Goal: Transaction & Acquisition: Register for event/course

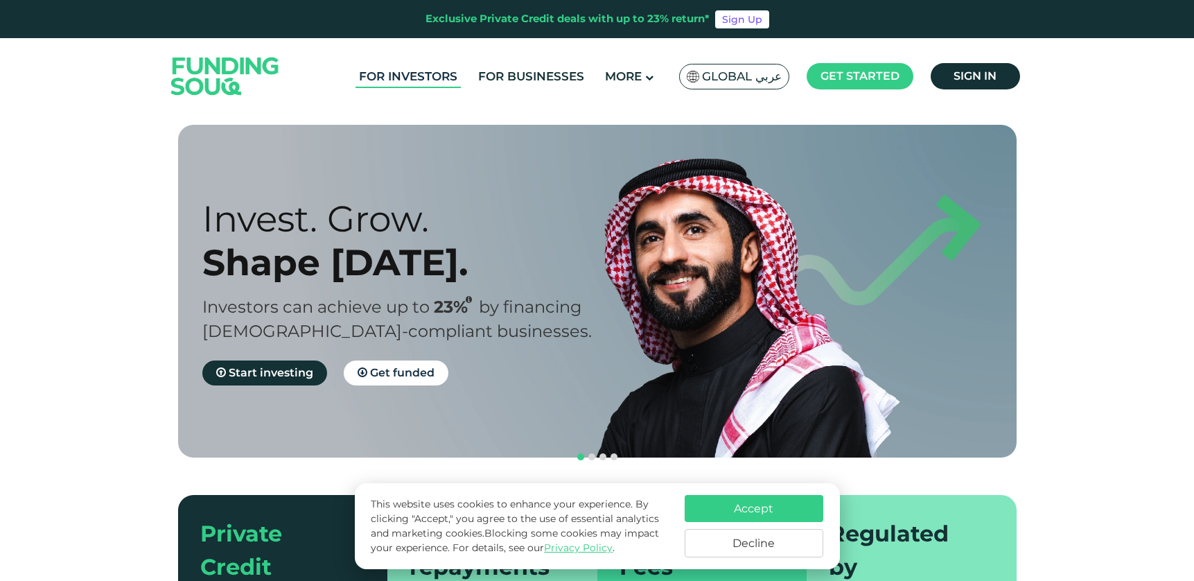
click at [423, 79] on link "For Investors" at bounding box center [407, 76] width 105 height 23
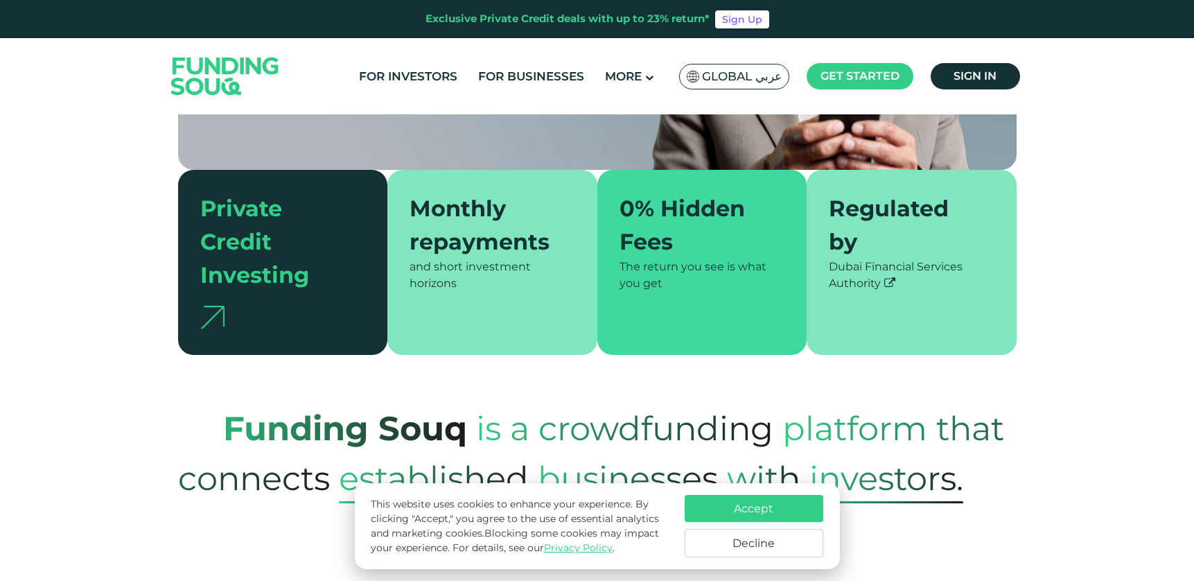
scroll to position [358, 0]
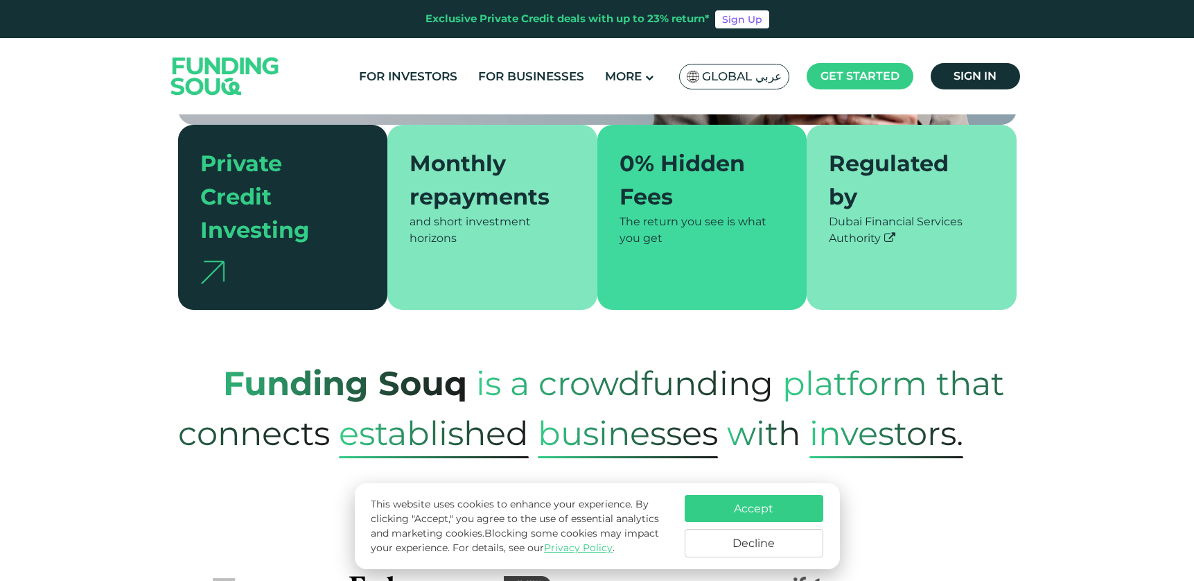
click at [764, 509] on button "Accept" at bounding box center [754, 508] width 139 height 27
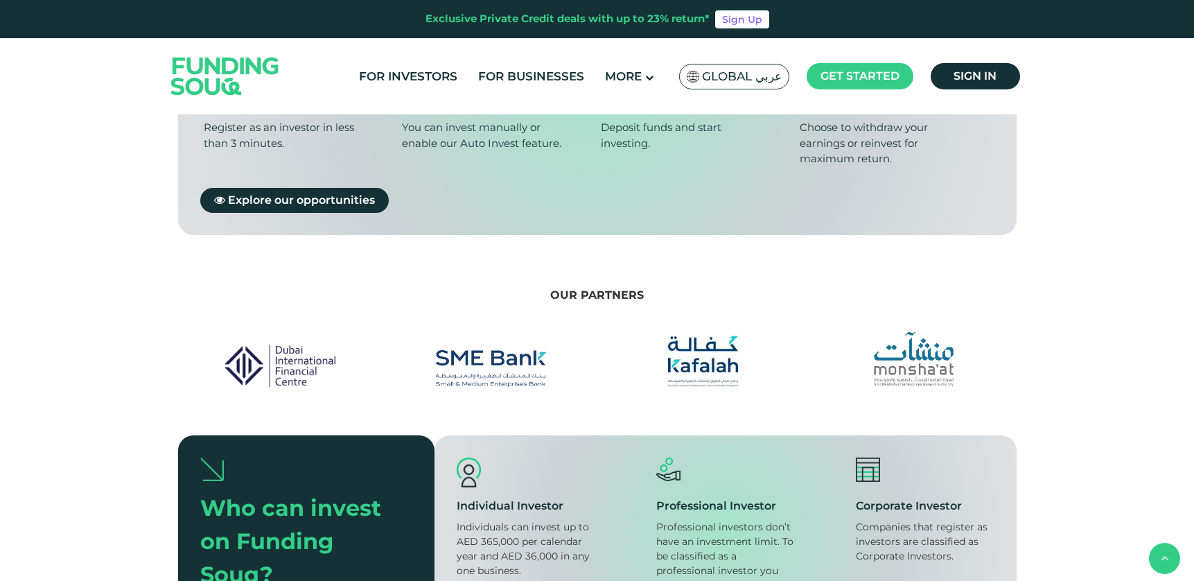
scroll to position [1179, 0]
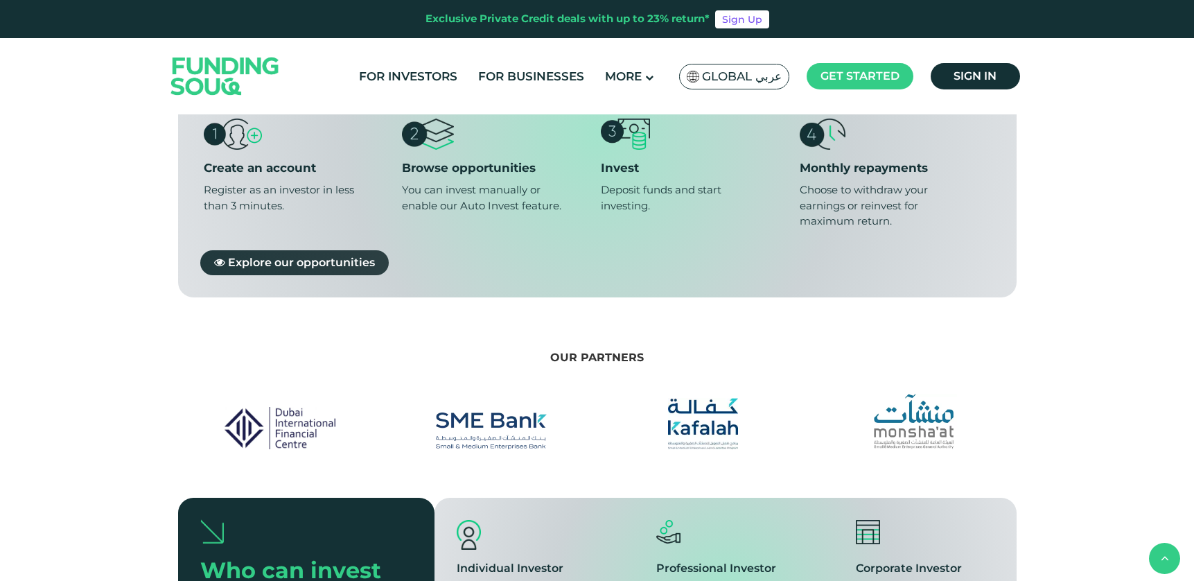
click at [360, 255] on span "Explore our opportunities" at bounding box center [301, 261] width 147 height 13
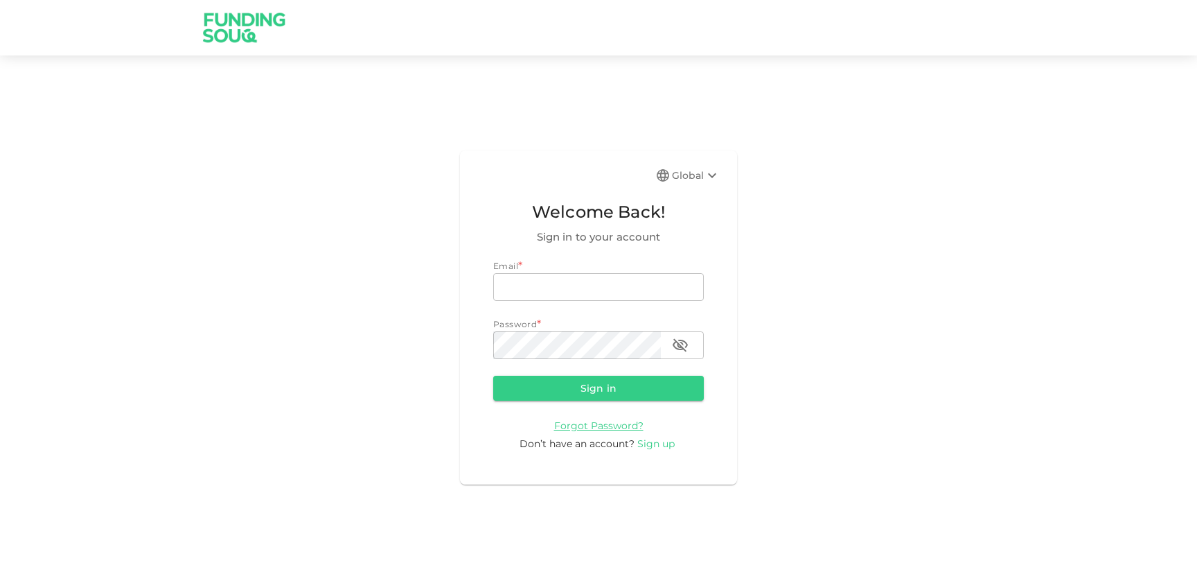
click at [653, 446] on span "Sign up" at bounding box center [655, 443] width 37 height 12
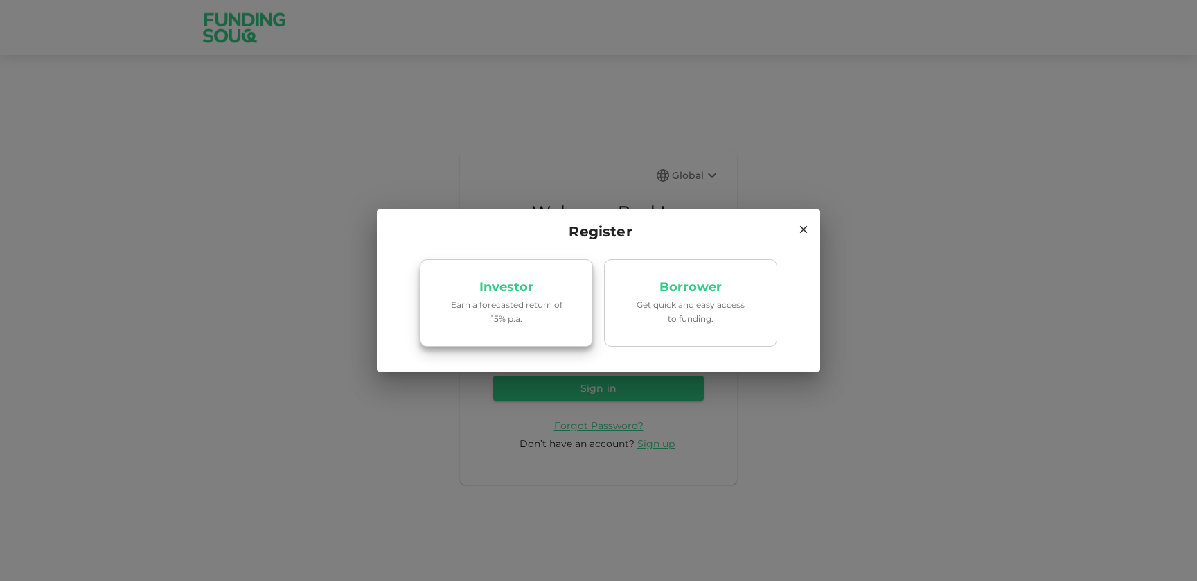
click at [542, 319] on p "Earn a forecasted return of 15% p.a." at bounding box center [507, 311] width 118 height 26
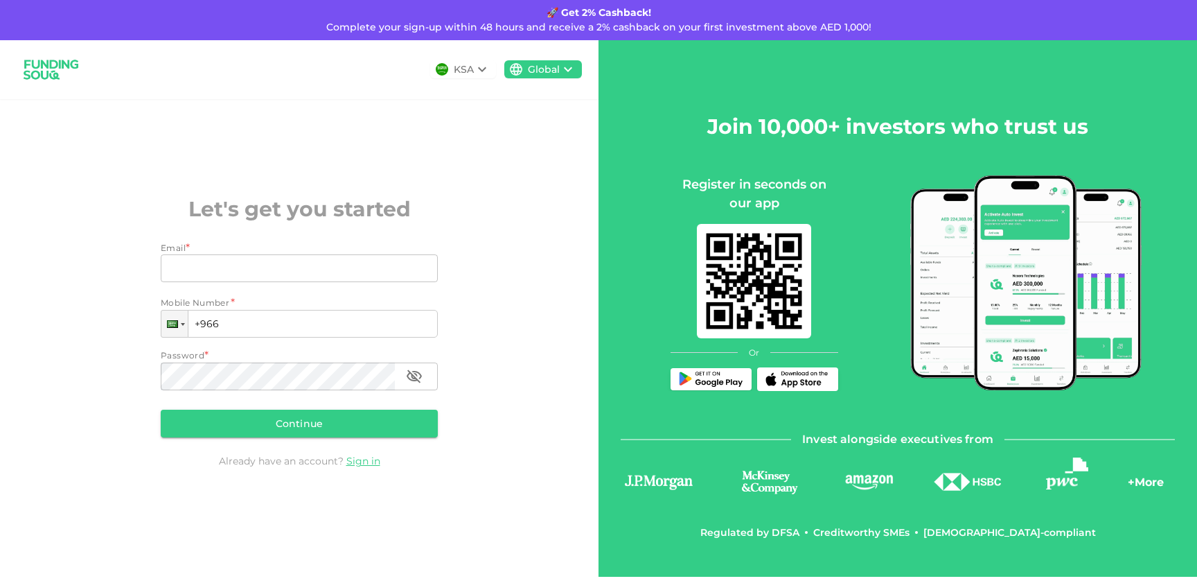
click at [476, 68] on icon at bounding box center [482, 69] width 17 height 17
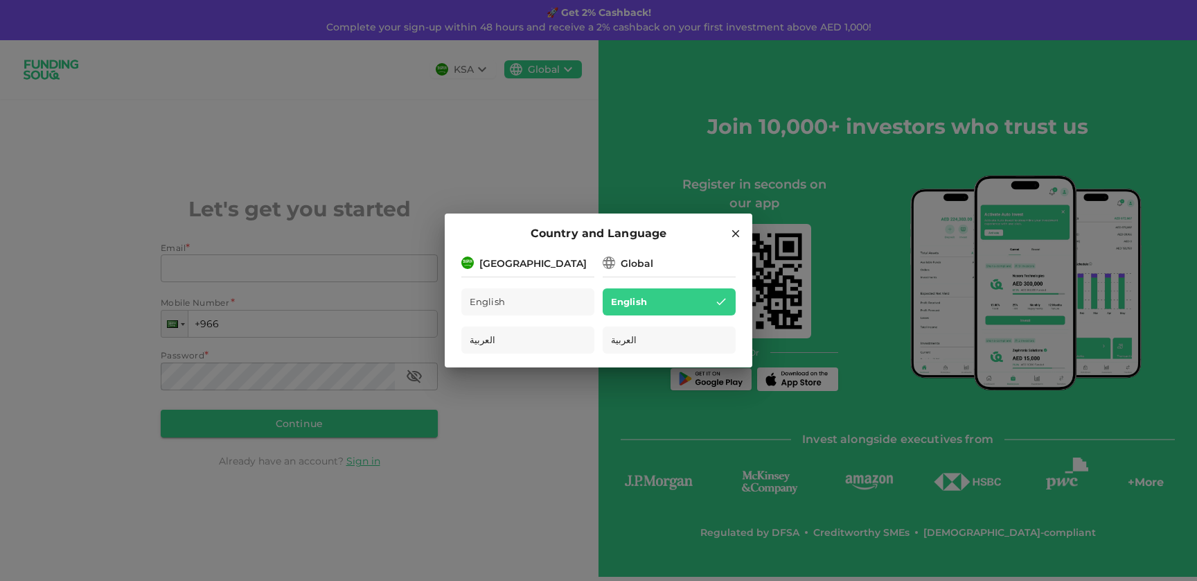
click at [557, 262] on div "[GEOGRAPHIC_DATA]" at bounding box center [527, 262] width 133 height 17
click at [520, 262] on div "[GEOGRAPHIC_DATA]" at bounding box center [532, 263] width 107 height 15
click at [652, 268] on div "Global" at bounding box center [637, 263] width 33 height 15
click at [733, 230] on icon at bounding box center [736, 233] width 12 height 12
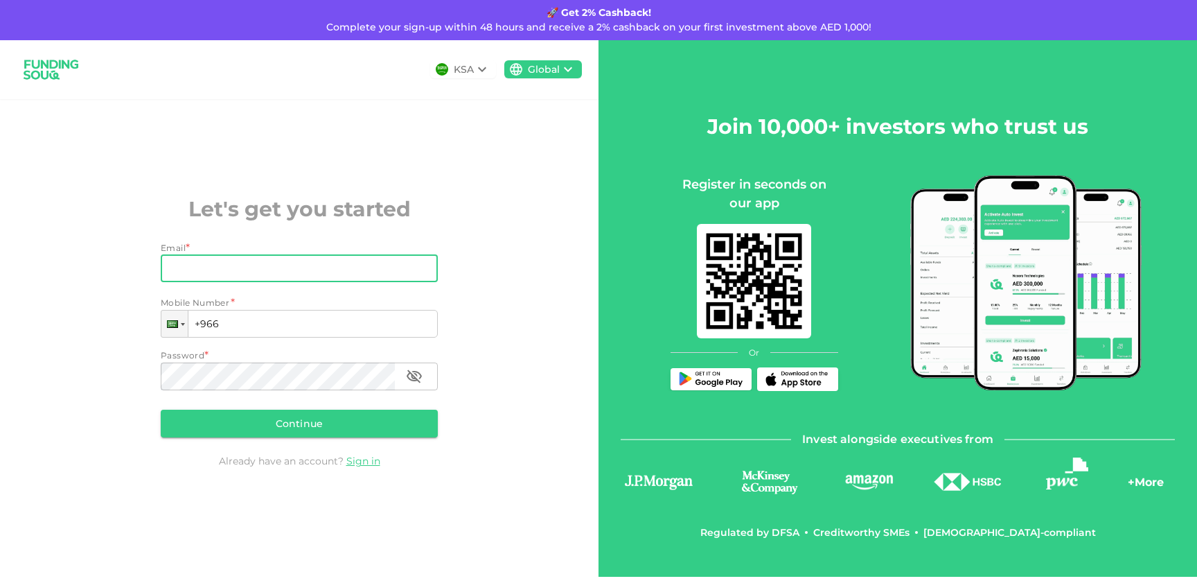
click at [364, 273] on input "Email" at bounding box center [292, 268] width 262 height 28
type input "emmanuel.f@consumerinnovation.com"
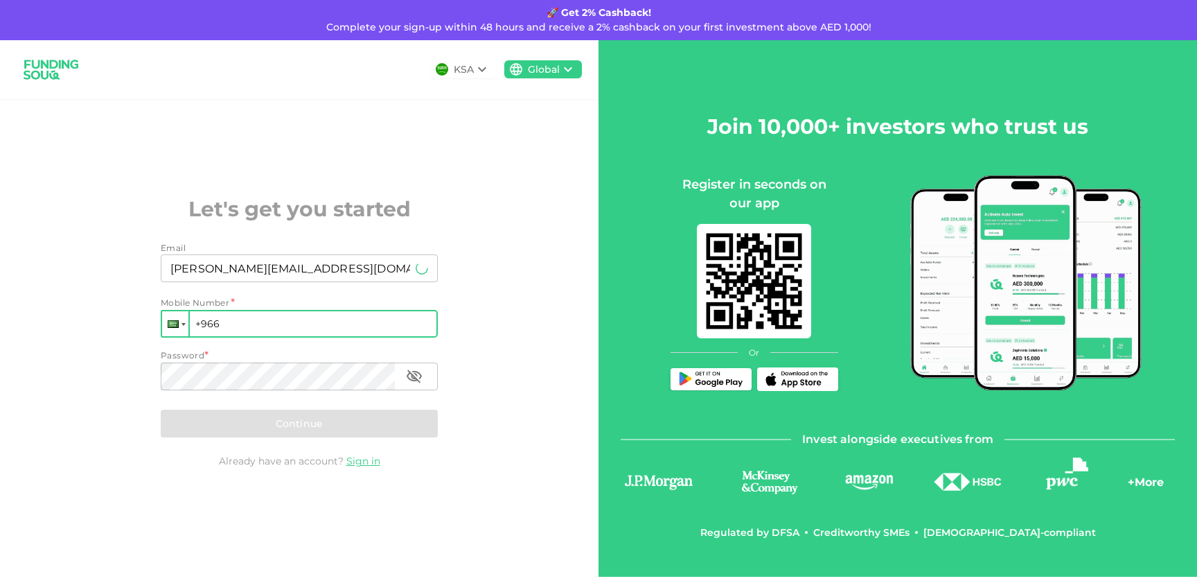
click at [177, 325] on div at bounding box center [173, 324] width 11 height 8
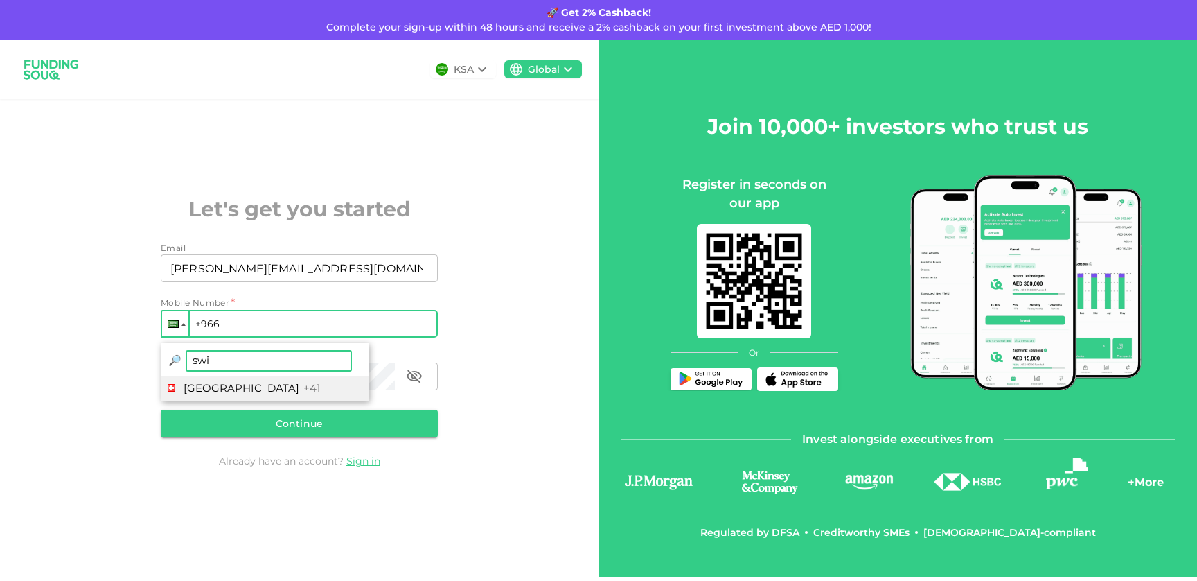
type input "swi"
click at [222, 396] on li "Switzerland +41" at bounding box center [265, 389] width 208 height 26
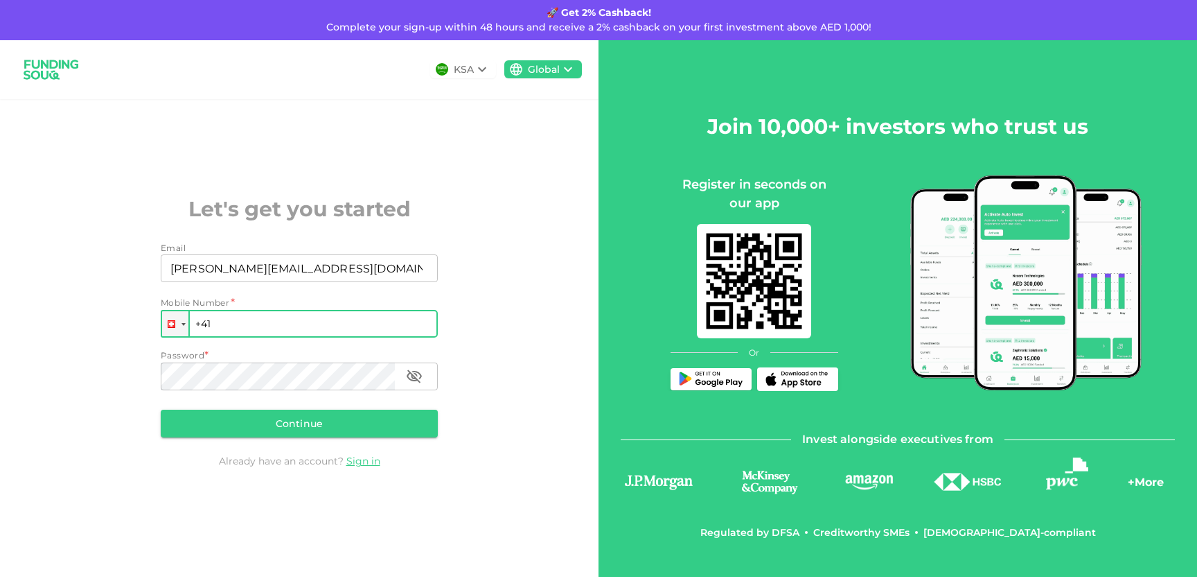
click at [269, 319] on input "+41" at bounding box center [299, 324] width 277 height 28
type input "+41 79 906 78 22"
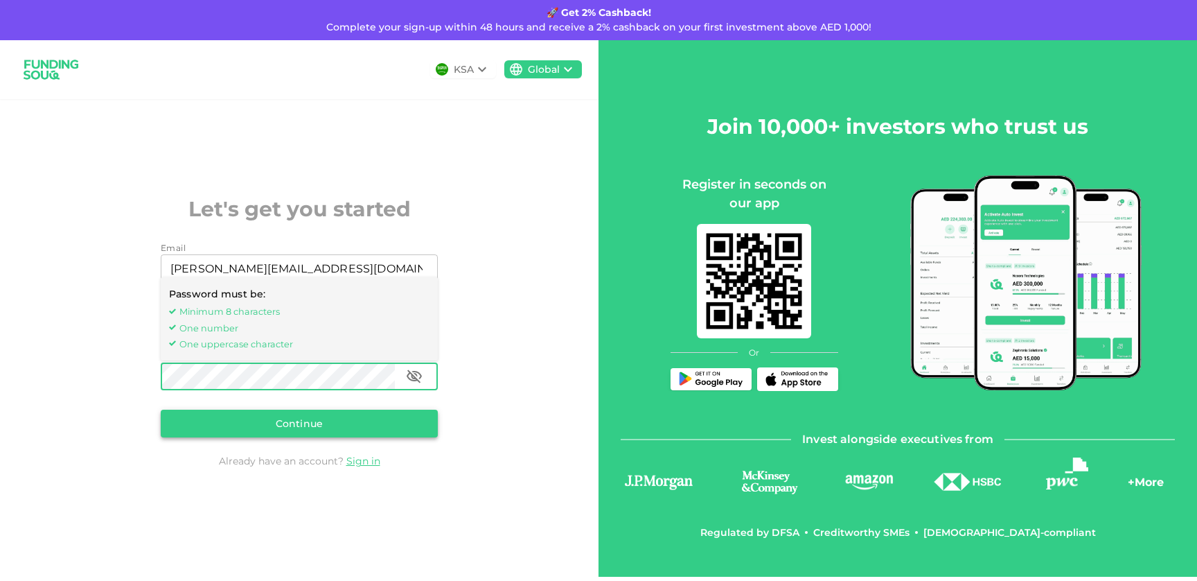
click at [301, 416] on button "Continue" at bounding box center [299, 423] width 277 height 28
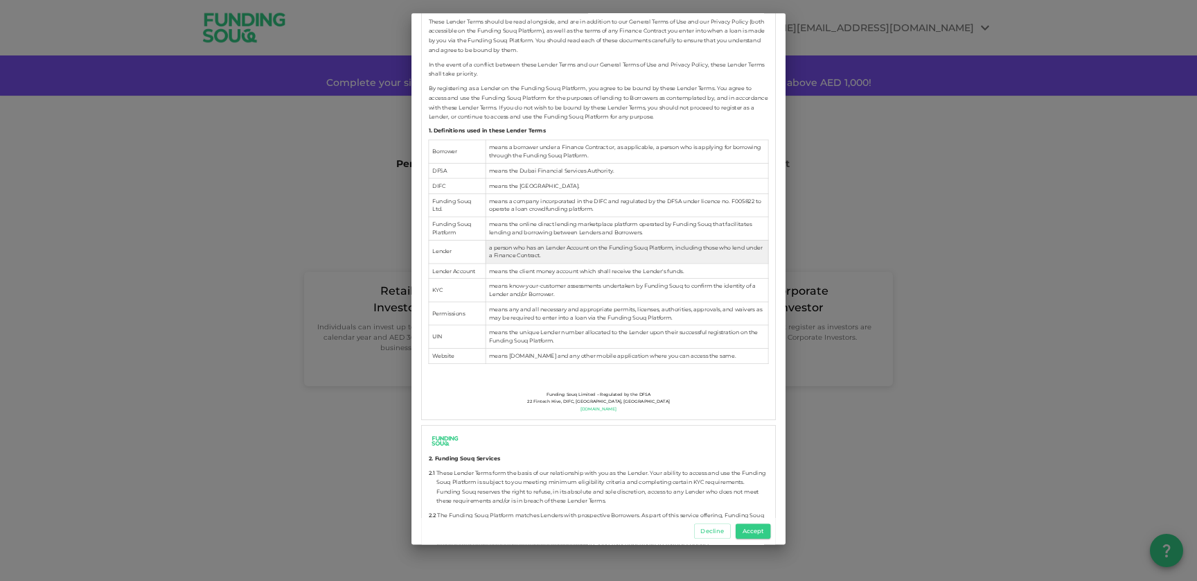
scroll to position [372, 0]
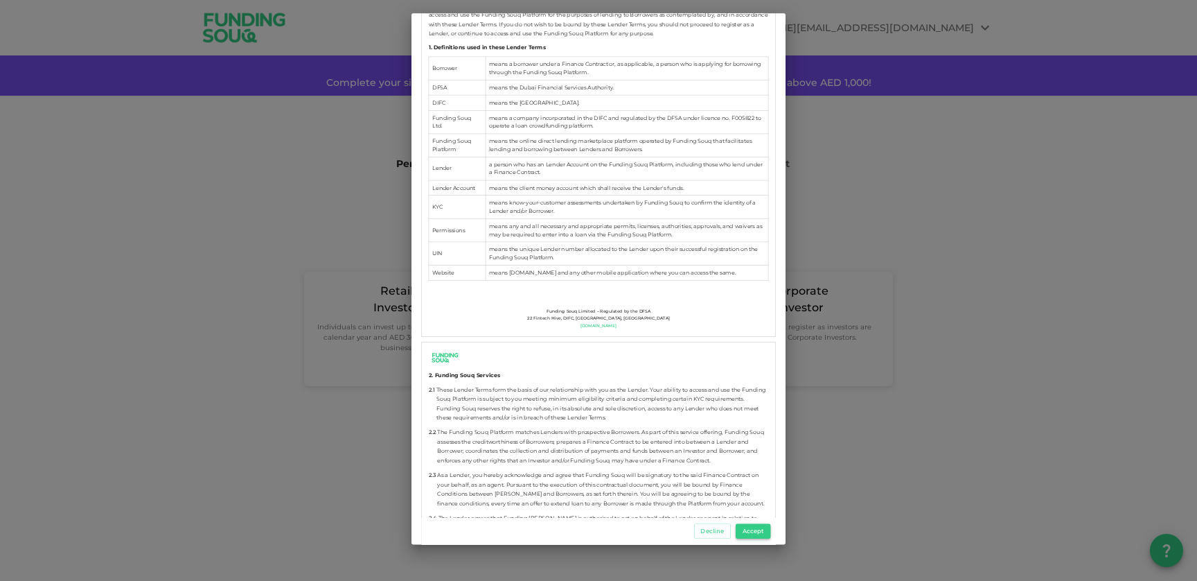
click at [758, 535] on button "Accept" at bounding box center [753, 530] width 35 height 15
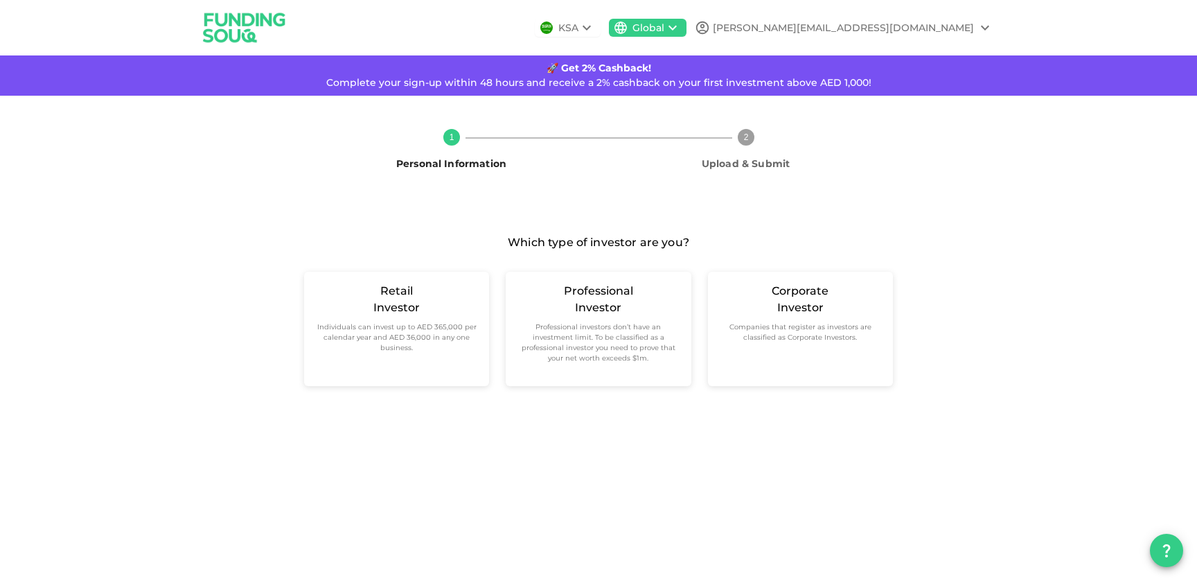
click at [755, 197] on div "1 Personal Information 2 Upload & Submit Which type of investor are you? Retail…" at bounding box center [598, 263] width 589 height 290
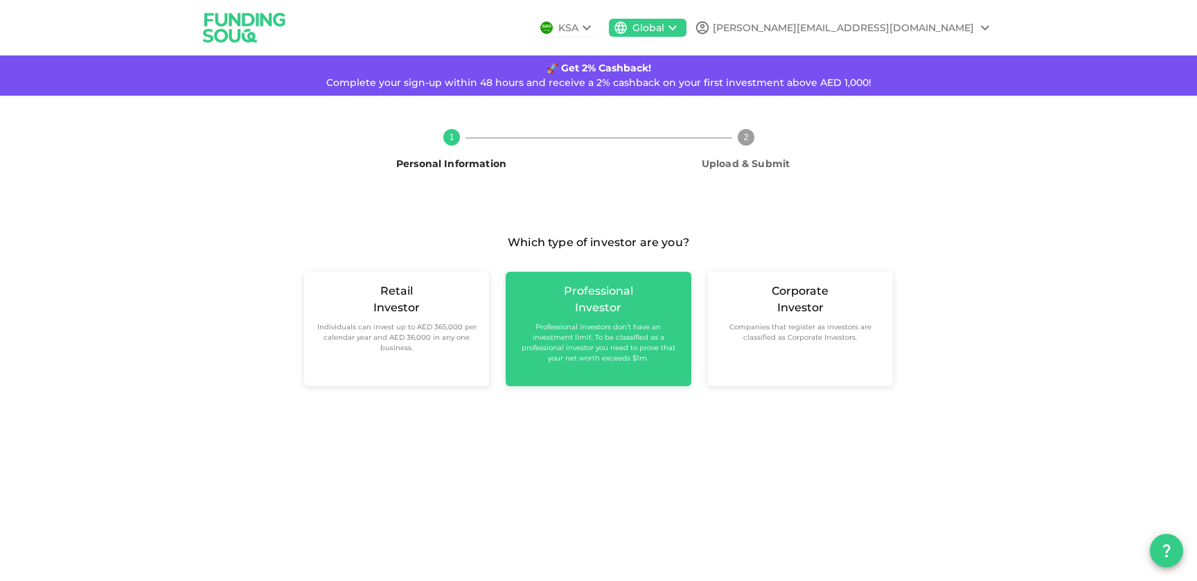
click at [566, 305] on div "Professional Investor Professional investors don’t have an investment limit. To…" at bounding box center [598, 323] width 163 height 80
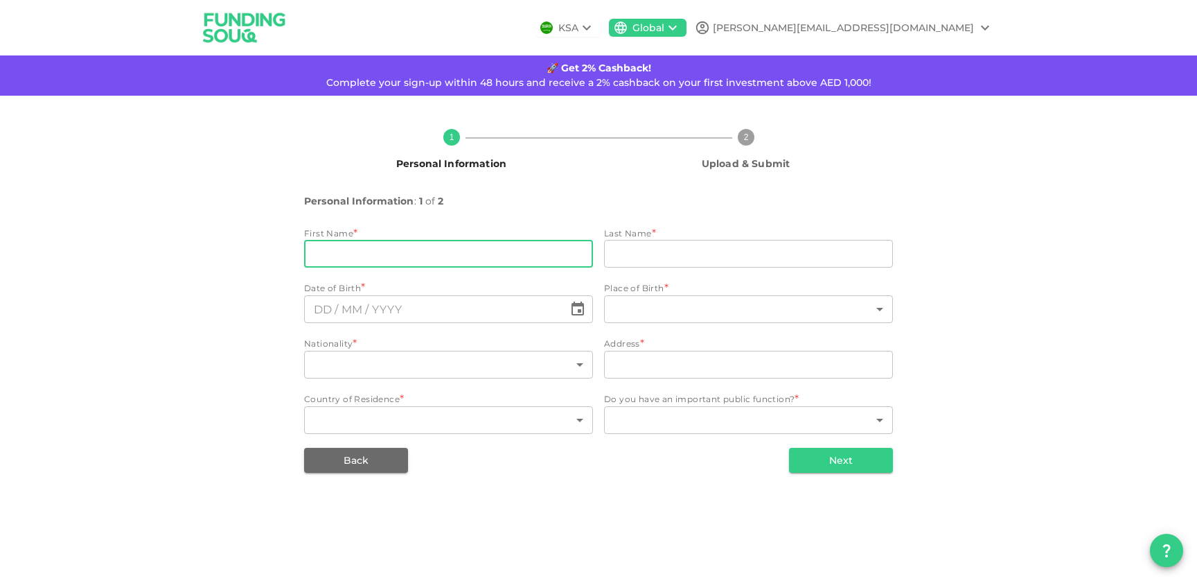
click at [439, 258] on input "firstName" at bounding box center [448, 254] width 289 height 28
type input "Emmanuel"
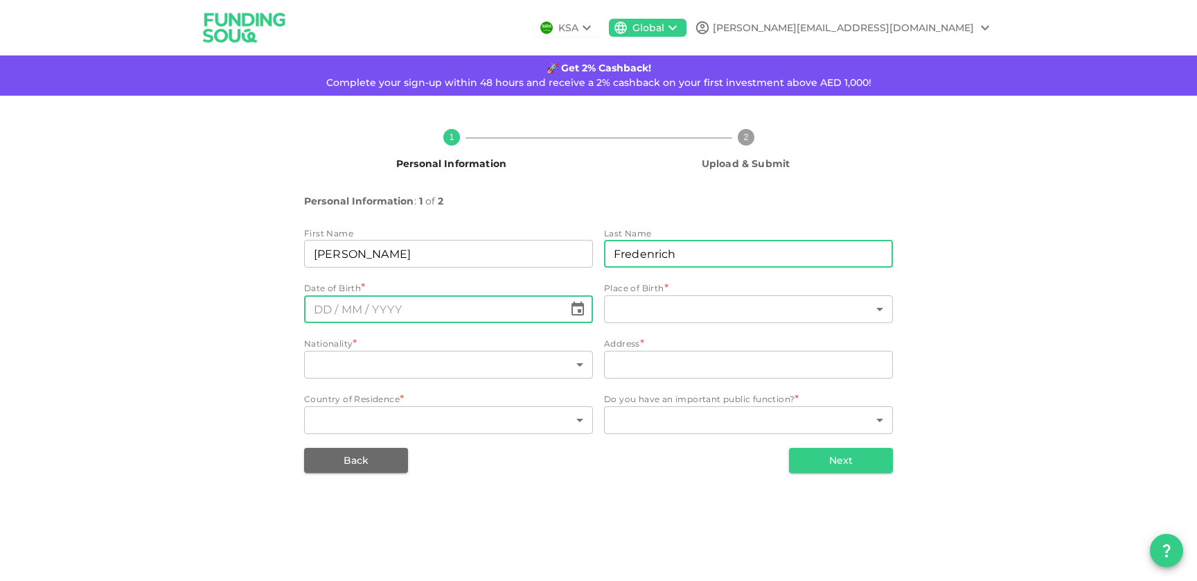
type input "Fredenrich"
click at [331, 307] on input "⁦⁨DD⁩ / ⁨MM⁩ / ⁨YYYY⁩⁩" at bounding box center [434, 309] width 260 height 28
click at [317, 310] on input "⁦⁨29⁩ / ⁨11⁩ / ⁨1997⁩⁩" at bounding box center [434, 309] width 260 height 28
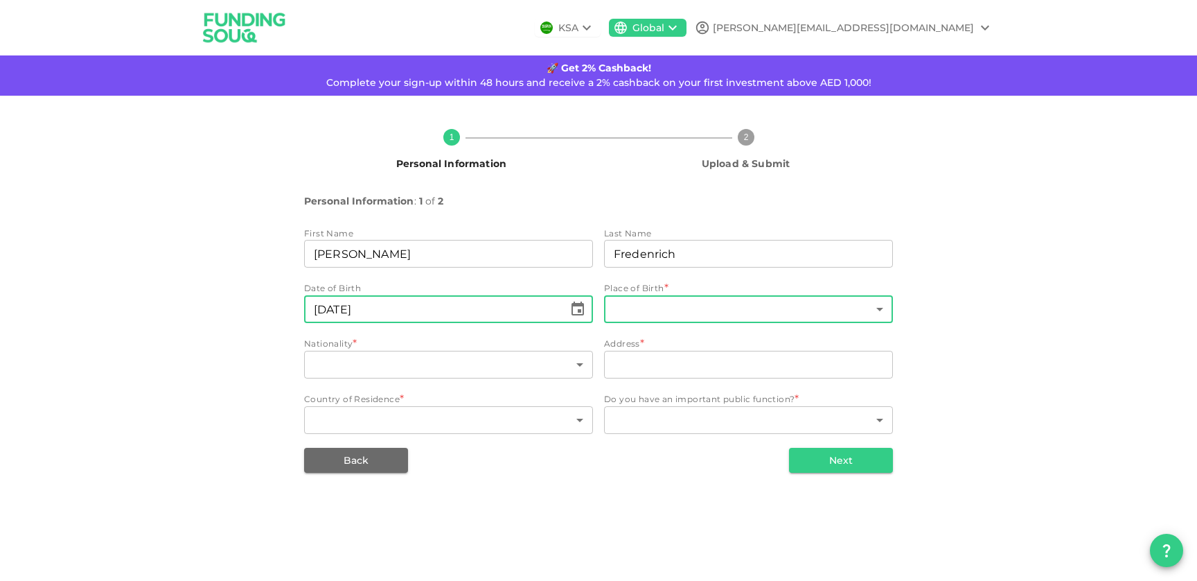
type input "⁦⁨02⁩ / ⁨12⁩ / ⁨1997⁩⁩"
click at [647, 317] on body "KSA Global emmanuel.f@consumerinnovation.com 🚀 Get 2% Cashback! Complete your s…" at bounding box center [598, 290] width 1197 height 581
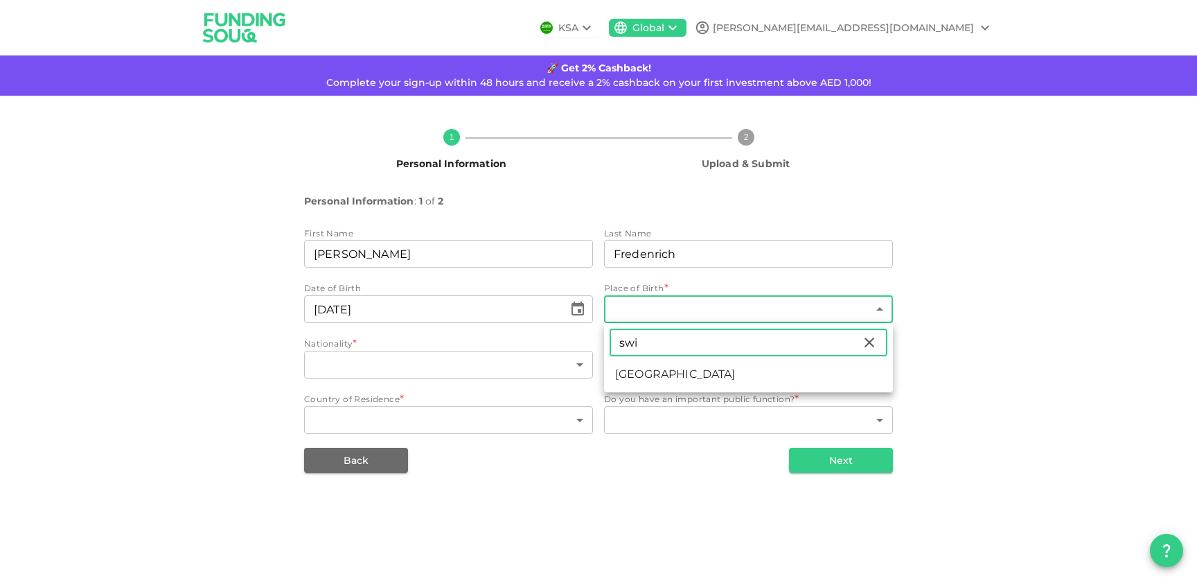
type input "swi"
click at [678, 376] on li "Switzerland" at bounding box center [748, 374] width 289 height 25
type input "189"
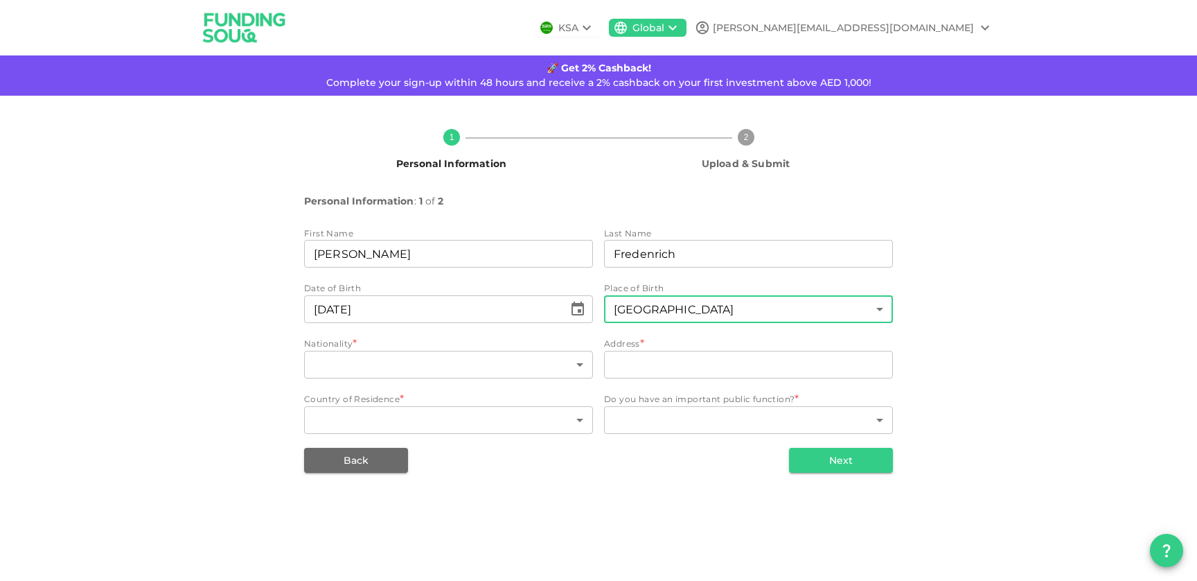
click at [490, 376] on div "​ Saudi Arabia United Arab Emirates Afghanistan Albania Algeria American Samoa …" at bounding box center [598, 290] width 1197 height 581
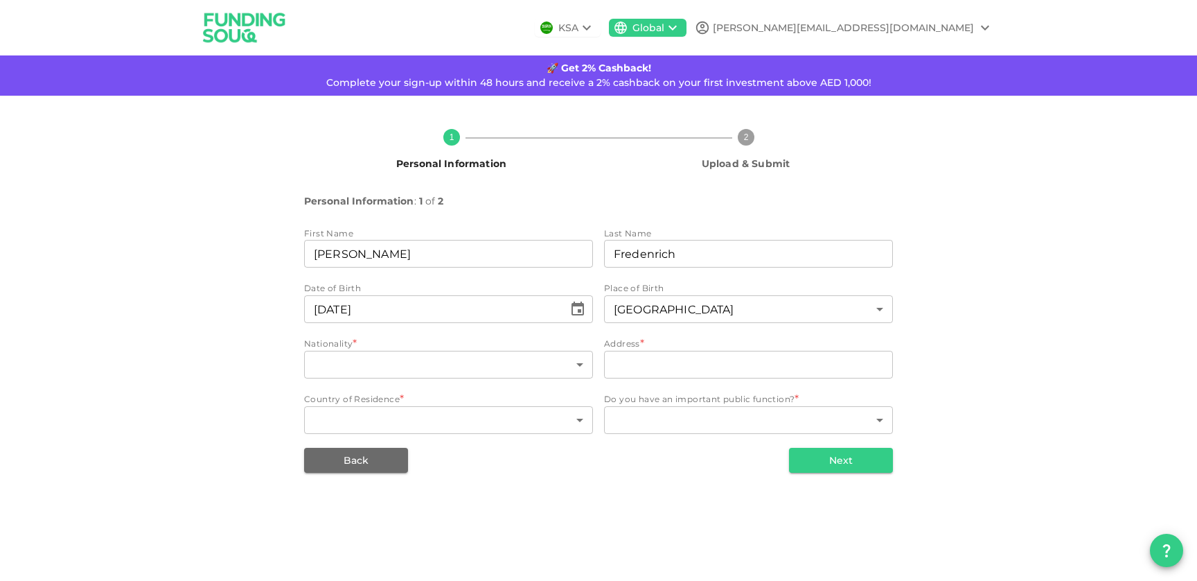
click at [490, 376] on body "KSA Global emmanuel.f@consumerinnovation.com 🚀 Get 2% Cashback! Complete your s…" at bounding box center [598, 290] width 1197 height 581
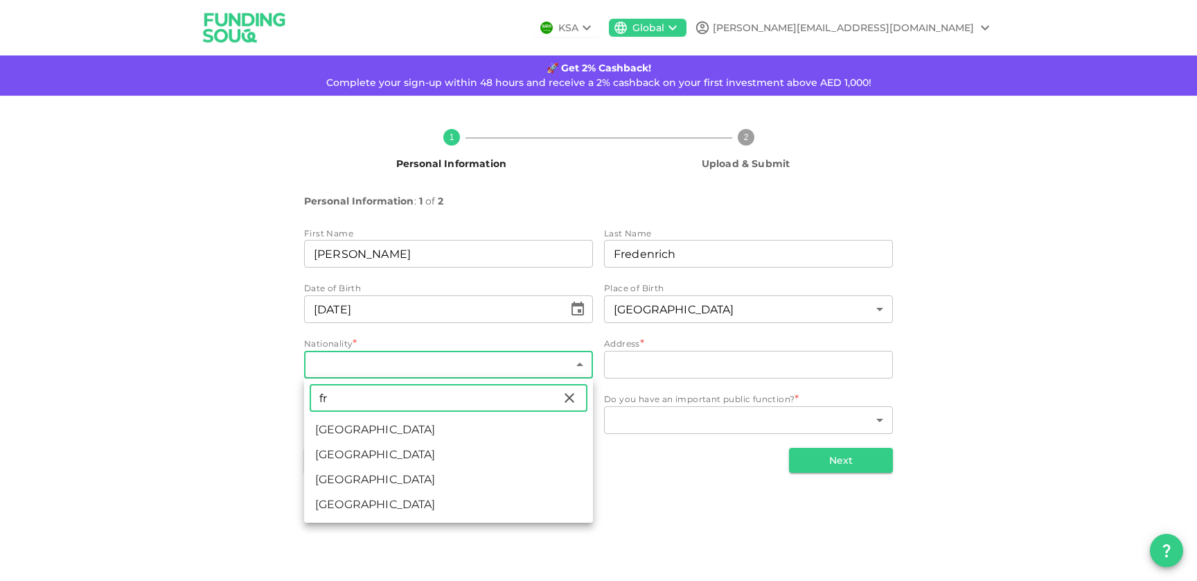
type input "fr"
click at [405, 461] on li "France" at bounding box center [448, 454] width 289 height 25
type input "67"
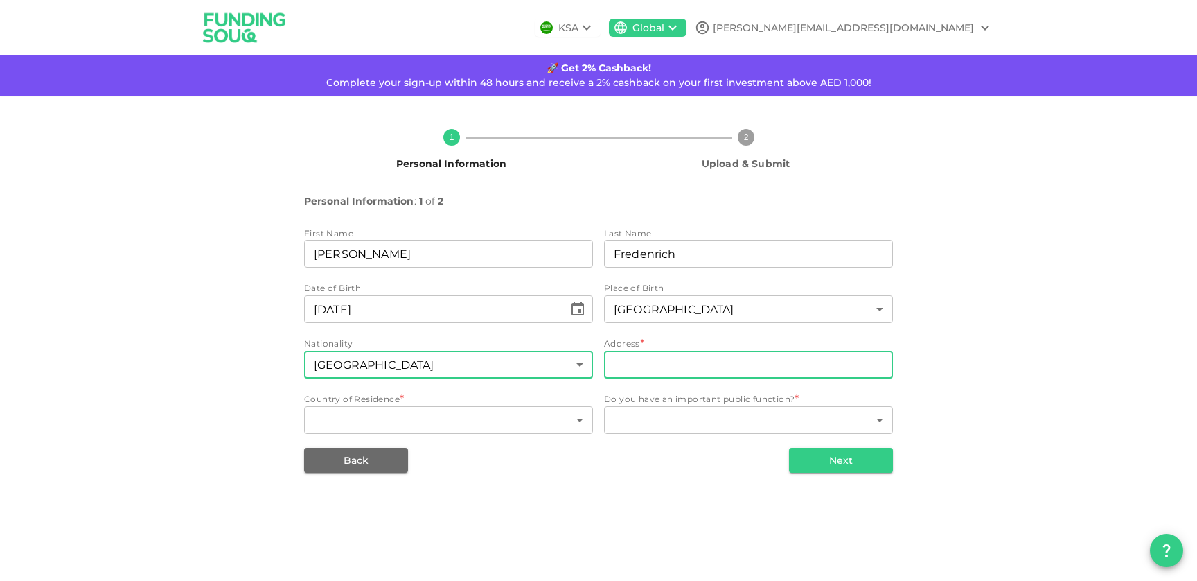
click at [667, 362] on input "address" at bounding box center [748, 365] width 289 height 28
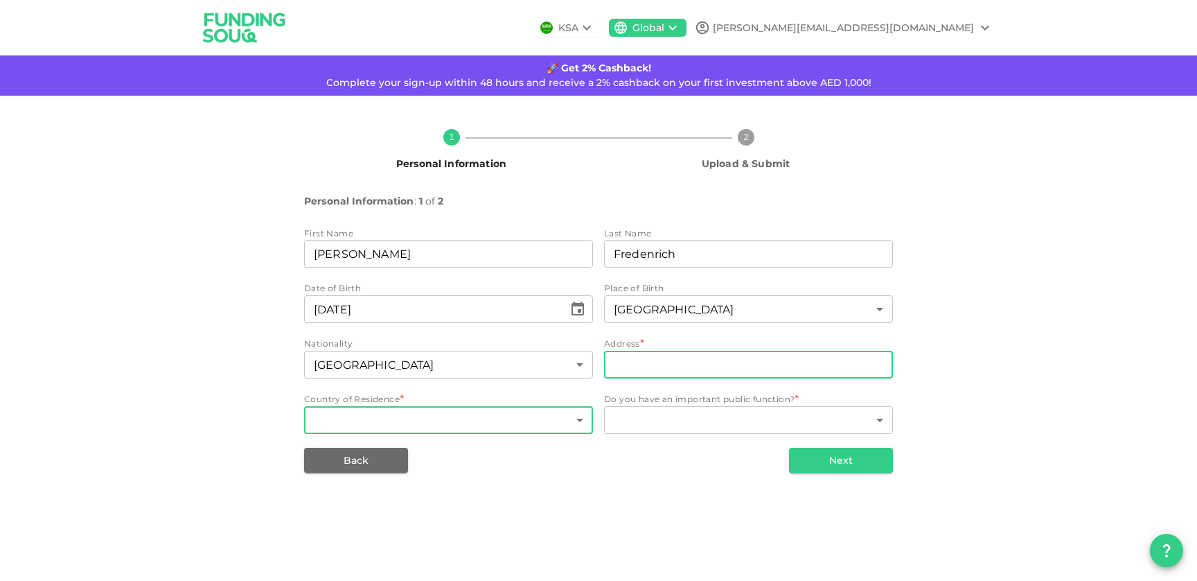
click at [531, 421] on body "KSA Global emmanuel.f@consumerinnovation.com 🚀 Get 2% Cashback! Complete your s…" at bounding box center [598, 290] width 1197 height 581
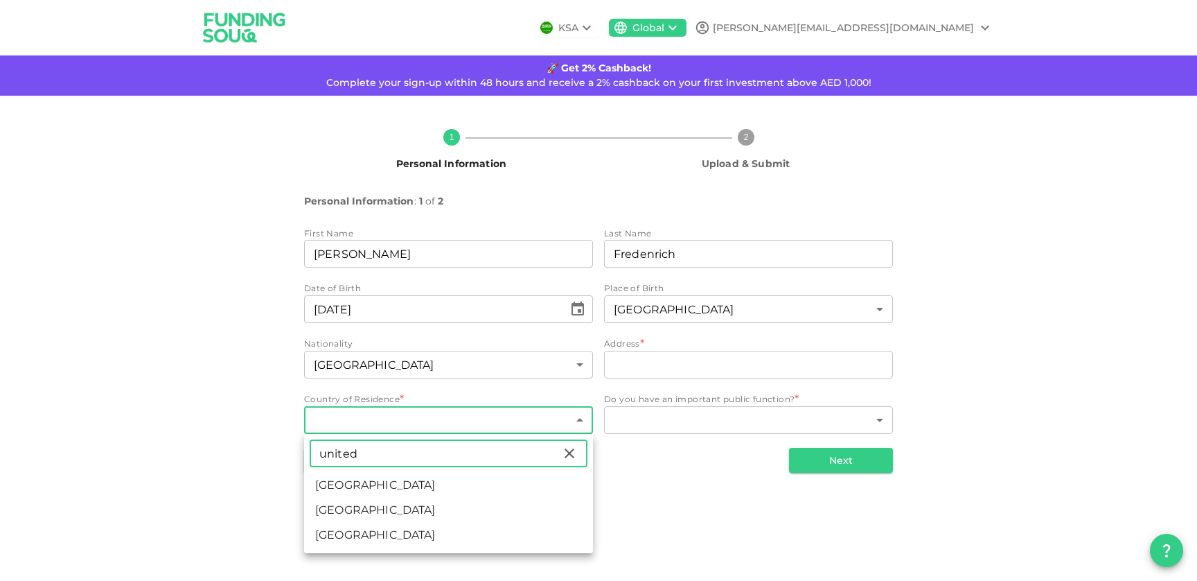
type input "united"
click at [351, 483] on li "United Arab Emirates" at bounding box center [448, 485] width 289 height 25
type input "2"
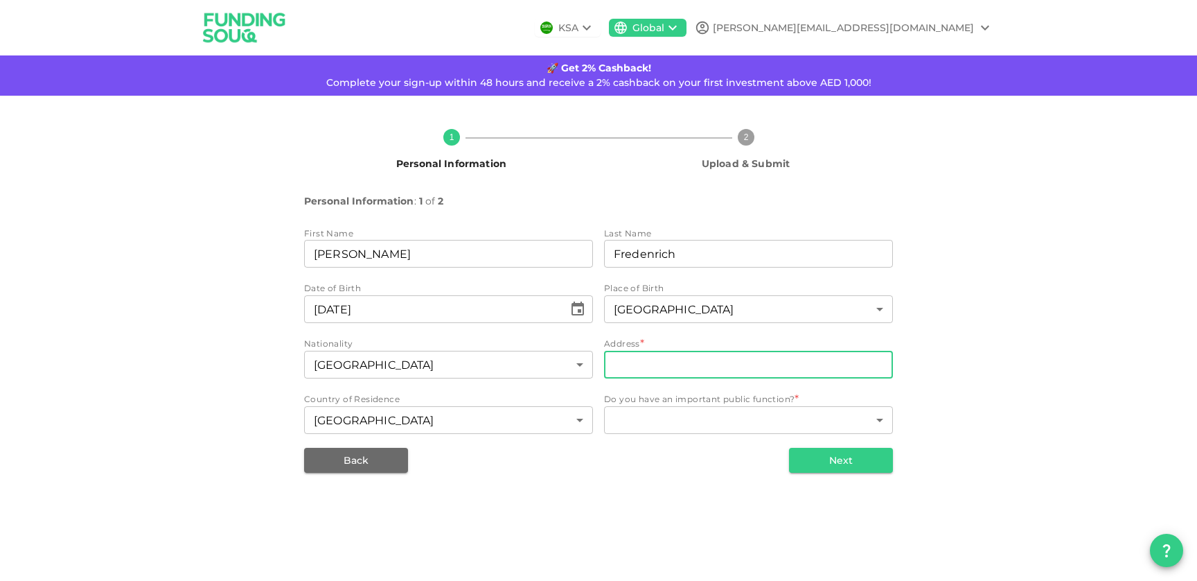
click at [731, 363] on input "address" at bounding box center [748, 365] width 289 height 28
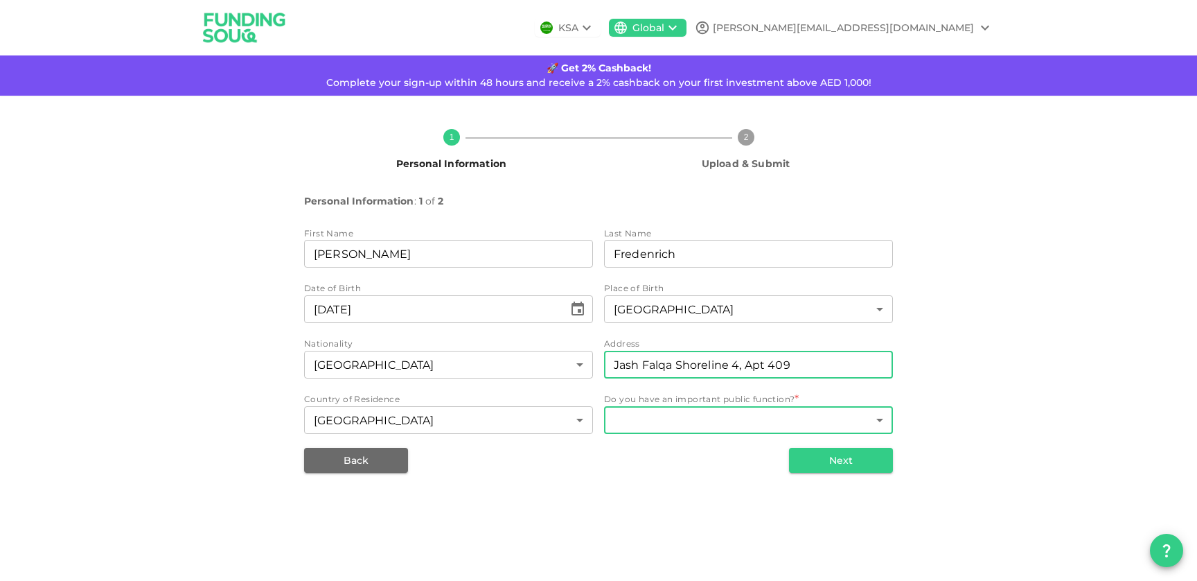
type input "Jash Falqa Shoreline 4, Apt 409"
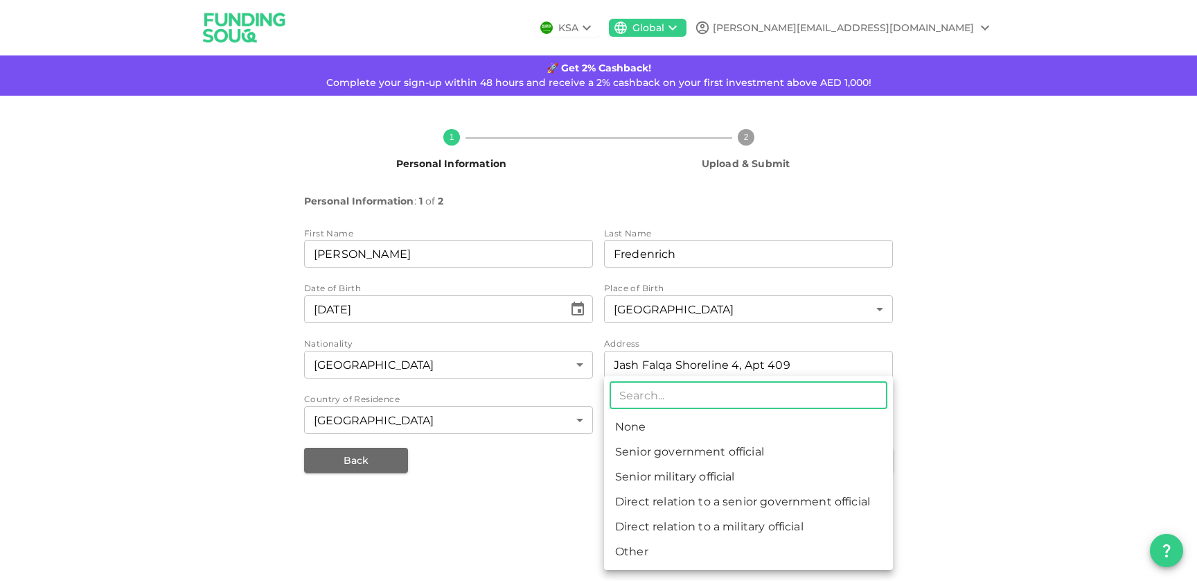
click at [795, 419] on body "KSA Global emmanuel.f@consumerinnovation.com 🚀 Get 2% Cashback! Complete your s…" at bounding box center [598, 290] width 1197 height 581
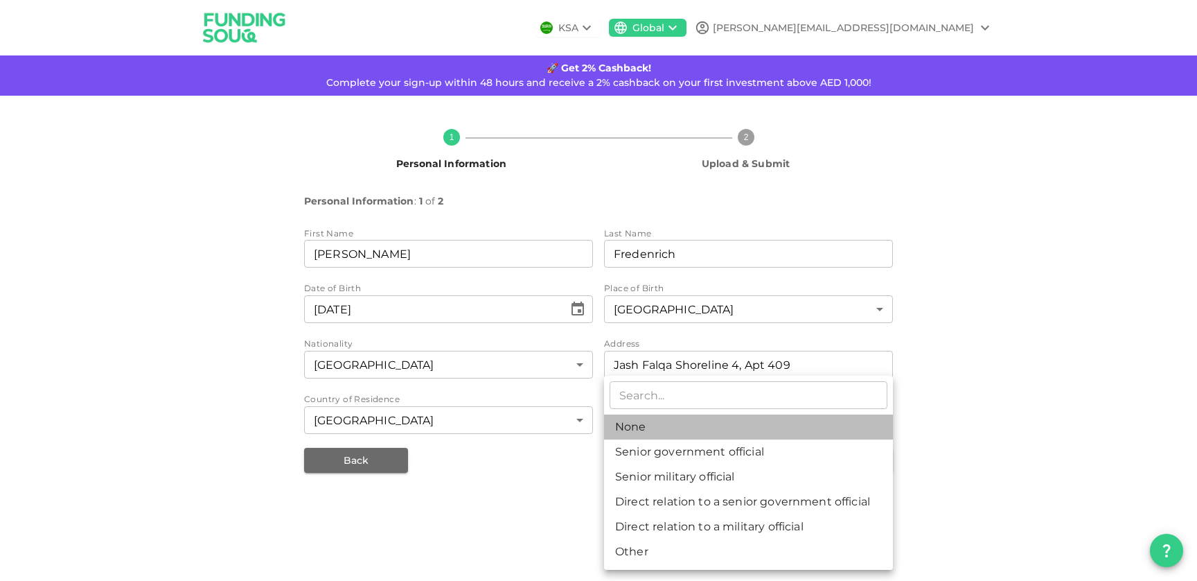
click at [752, 421] on li "None" at bounding box center [748, 426] width 289 height 25
type input "1"
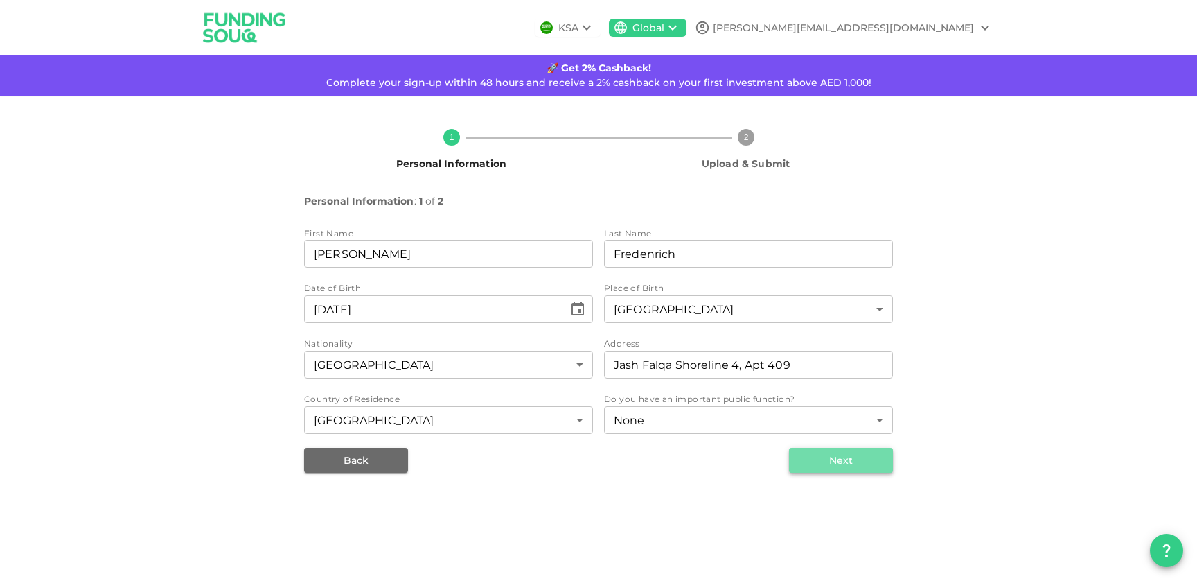
click at [855, 466] on button "Next" at bounding box center [841, 460] width 104 height 25
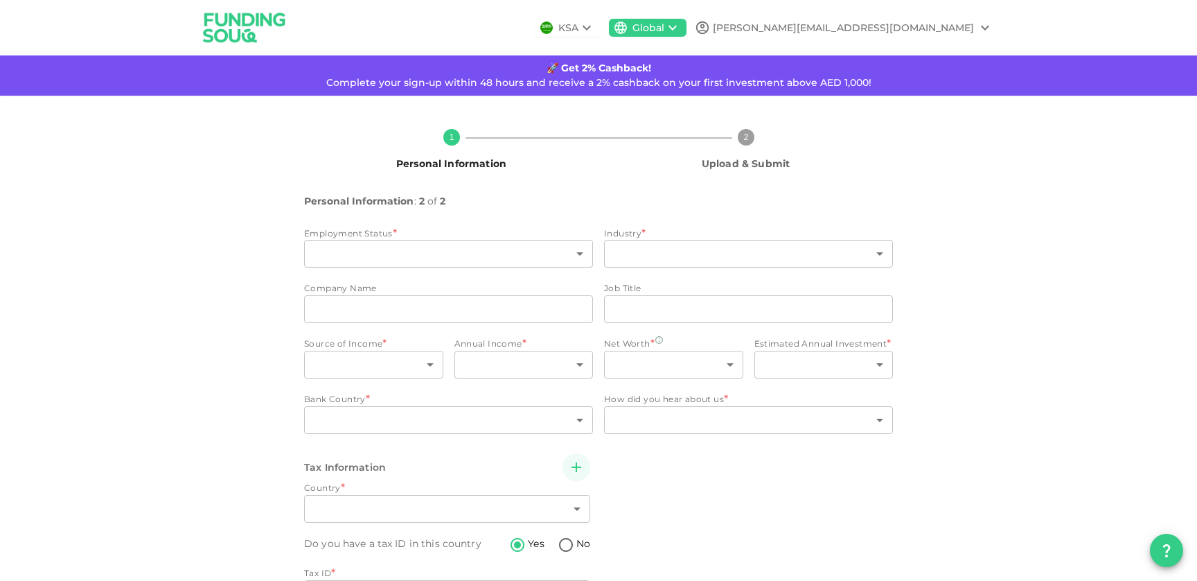
type input "2"
radio input "false"
radio input "true"
click at [488, 272] on div "Employment Status * ​ ​ Industry * ​ ​ Company Name companyName companyName Job…" at bounding box center [598, 332] width 589 height 211
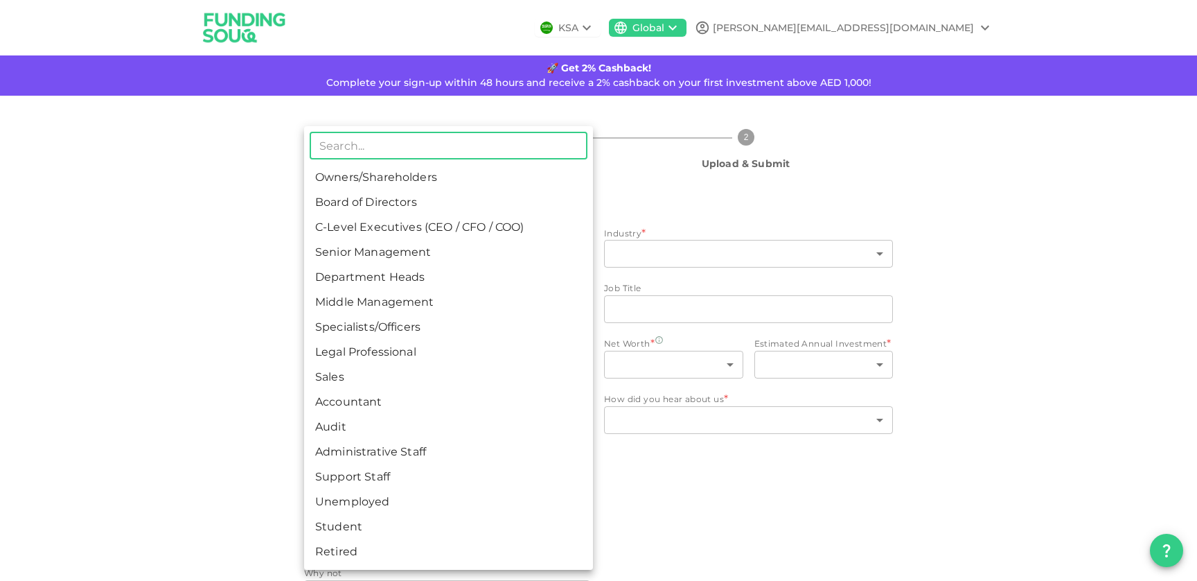
click at [475, 257] on body "KSA Global emmanuel.f@consumerinnovation.com 🚀 Get 2% Cashback! Complete your s…" at bounding box center [598, 290] width 1197 height 581
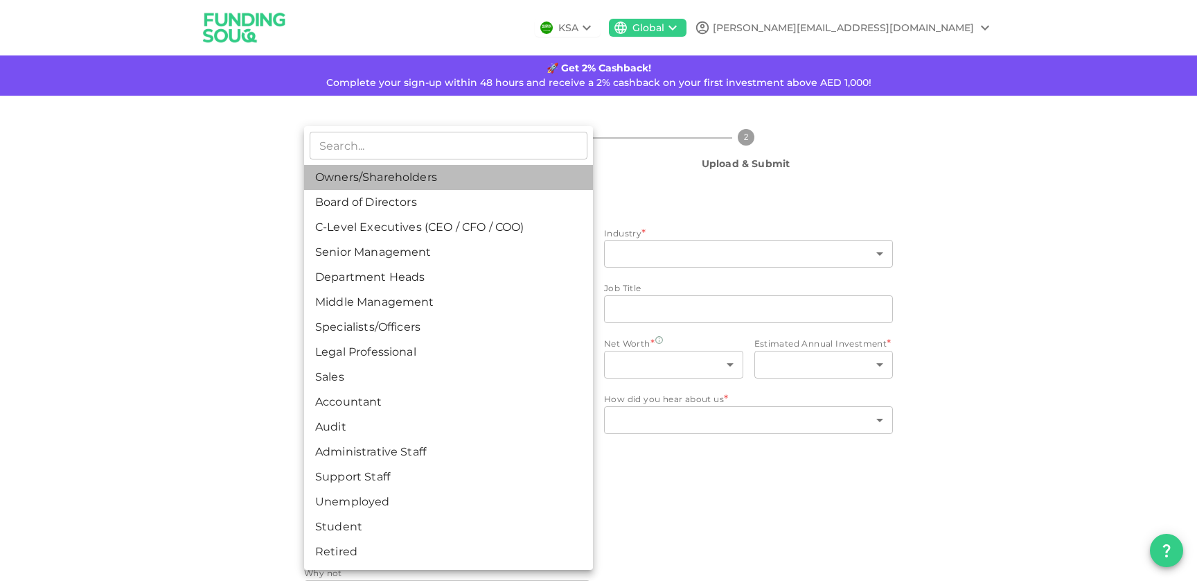
click at [437, 182] on li "Owners/Shareholders" at bounding box center [448, 177] width 289 height 25
type input "1"
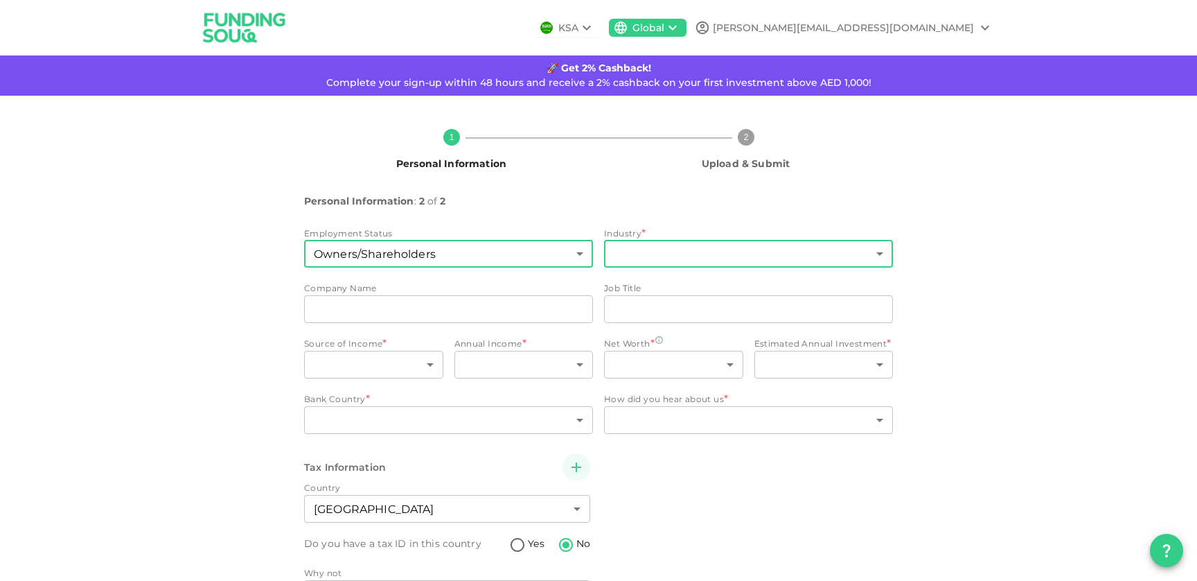
click at [685, 258] on body "KSA Global emmanuel.f@consumerinnovation.com 🚀 Get 2% Cashback! Complete your s…" at bounding box center [598, 290] width 1197 height 581
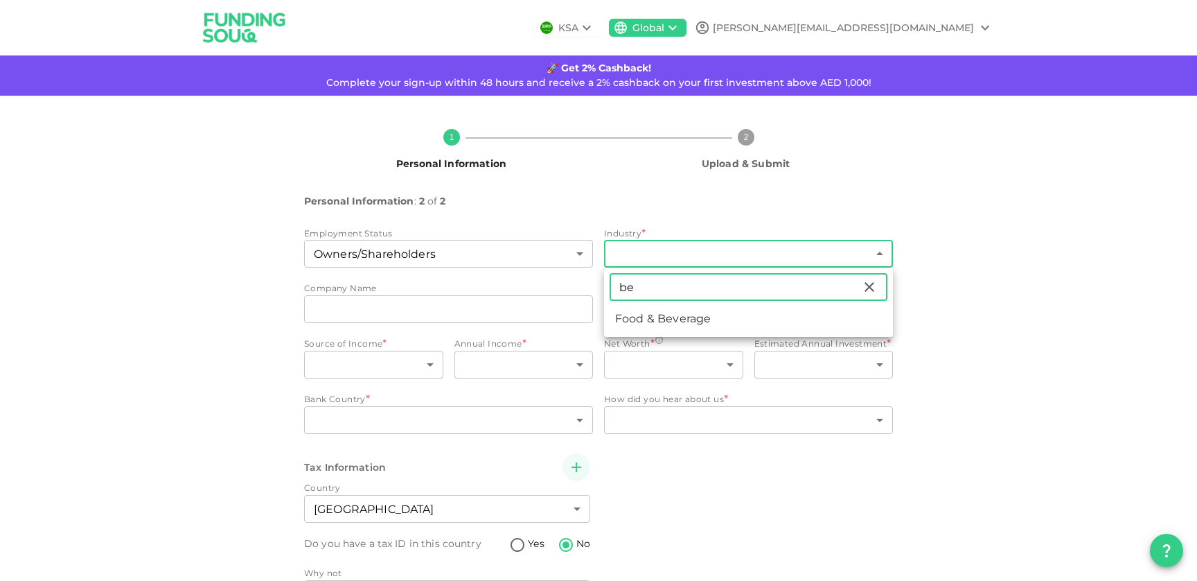
type input "b"
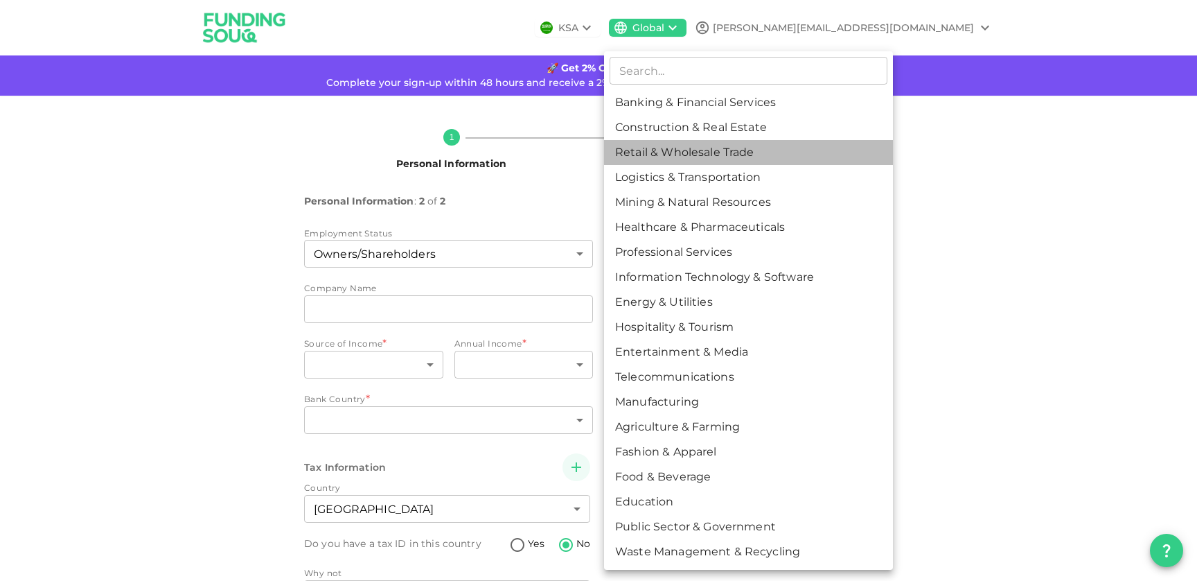
click at [684, 144] on li "Retail & Wholesale Trade" at bounding box center [748, 152] width 289 height 25
type input "3"
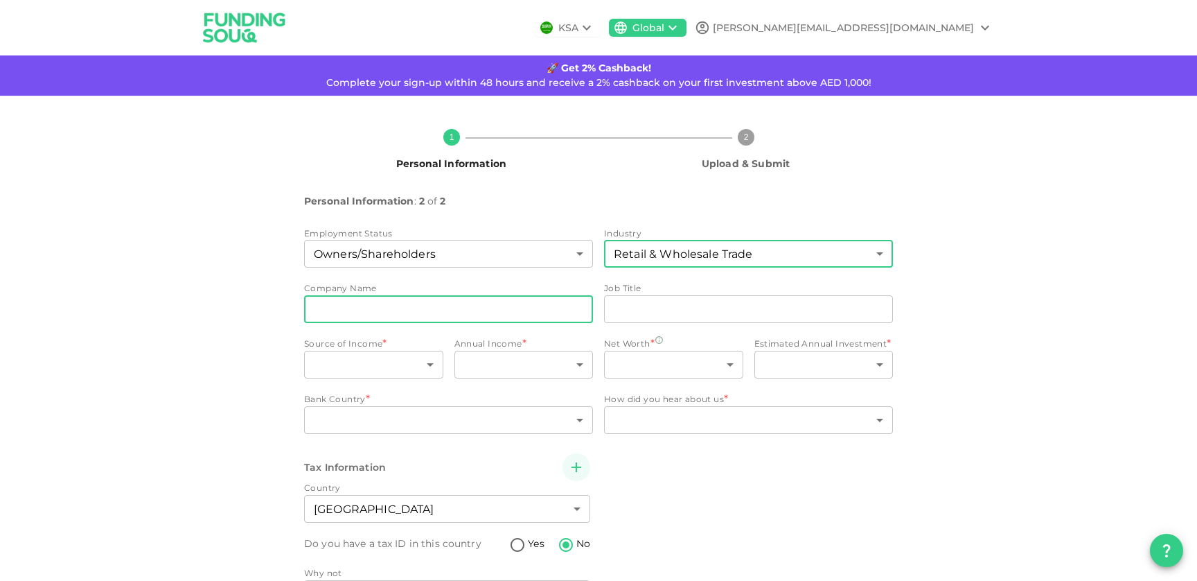
click at [430, 315] on input "companyName" at bounding box center [448, 309] width 289 height 28
type input "Cellexia Ltd"
click at [680, 328] on div "Employment Status Owners/Shareholders 1 ​ Industry Retail & Wholesale Trade 3 ​…" at bounding box center [598, 332] width 589 height 211
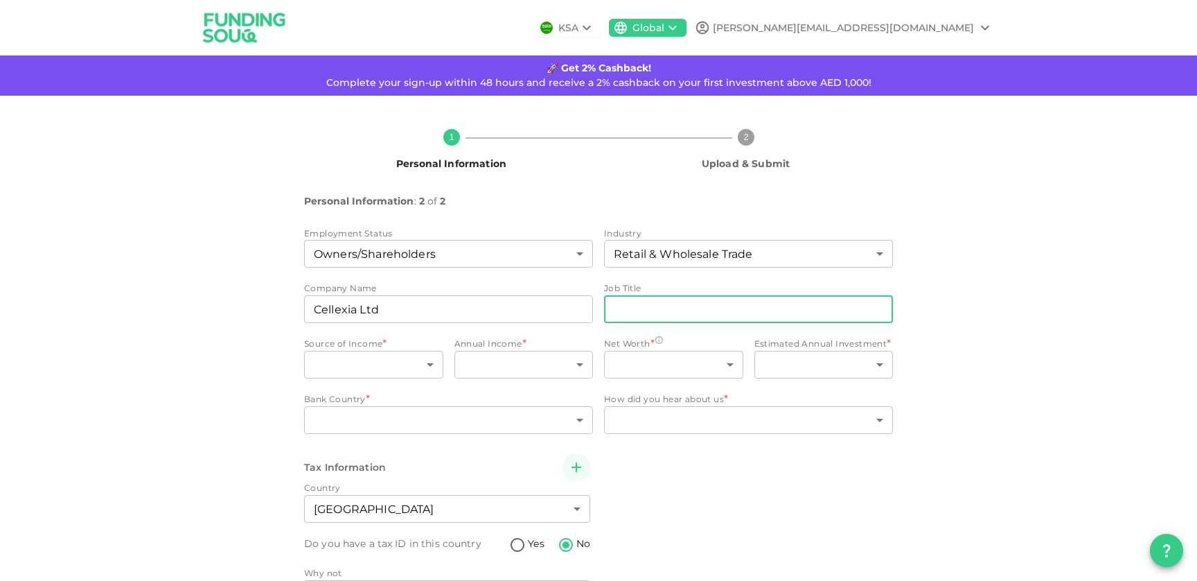
click at [680, 318] on input "jobTitle" at bounding box center [748, 309] width 289 height 28
type input "Owner"
click at [389, 366] on body "KSA Global emmanuel.f@consumerinnovation.com 🚀 Get 2% Cashback! Complete your s…" at bounding box center [598, 290] width 1197 height 581
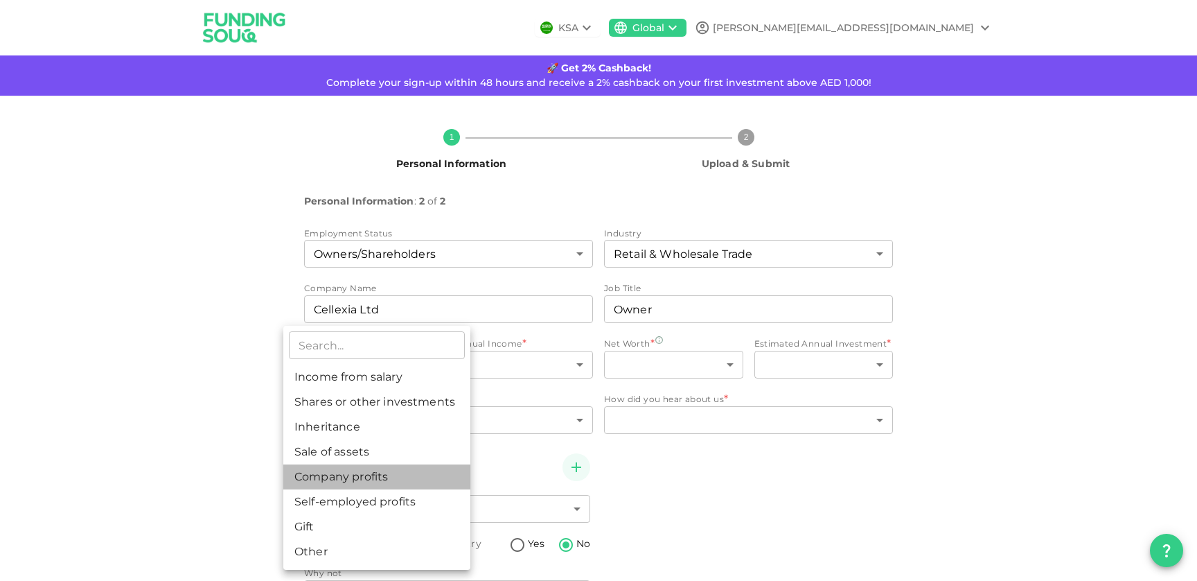
click at [388, 479] on li "Company profits" at bounding box center [376, 476] width 187 height 25
type input "5"
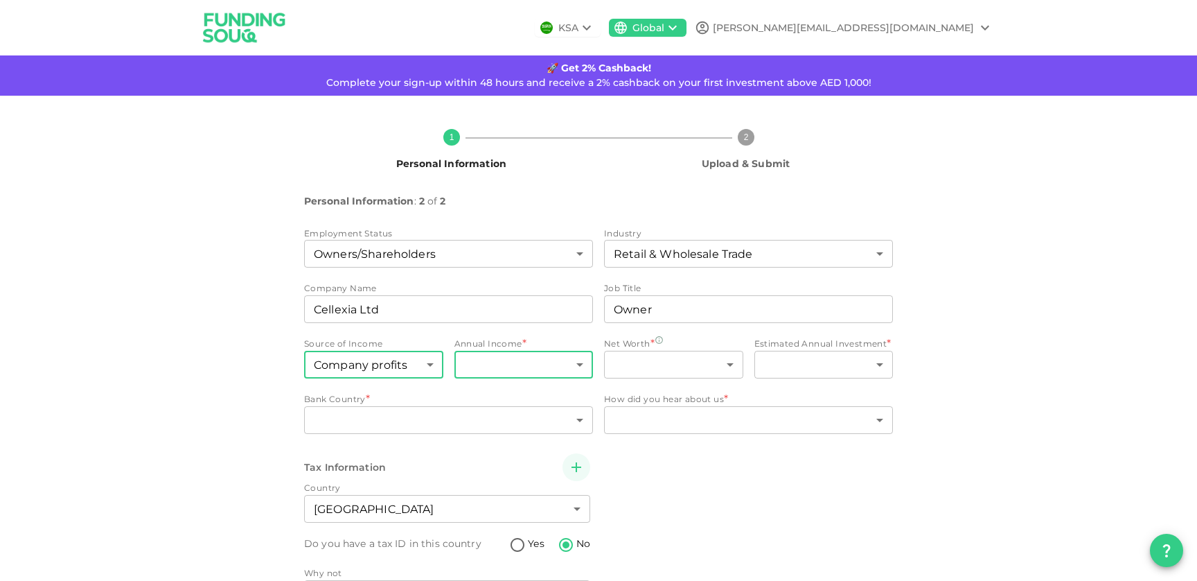
click at [544, 363] on body "KSA Global emmanuel.f@consumerinnovation.com 🚀 Get 2% Cashback! Complete your s…" at bounding box center [598, 290] width 1197 height 581
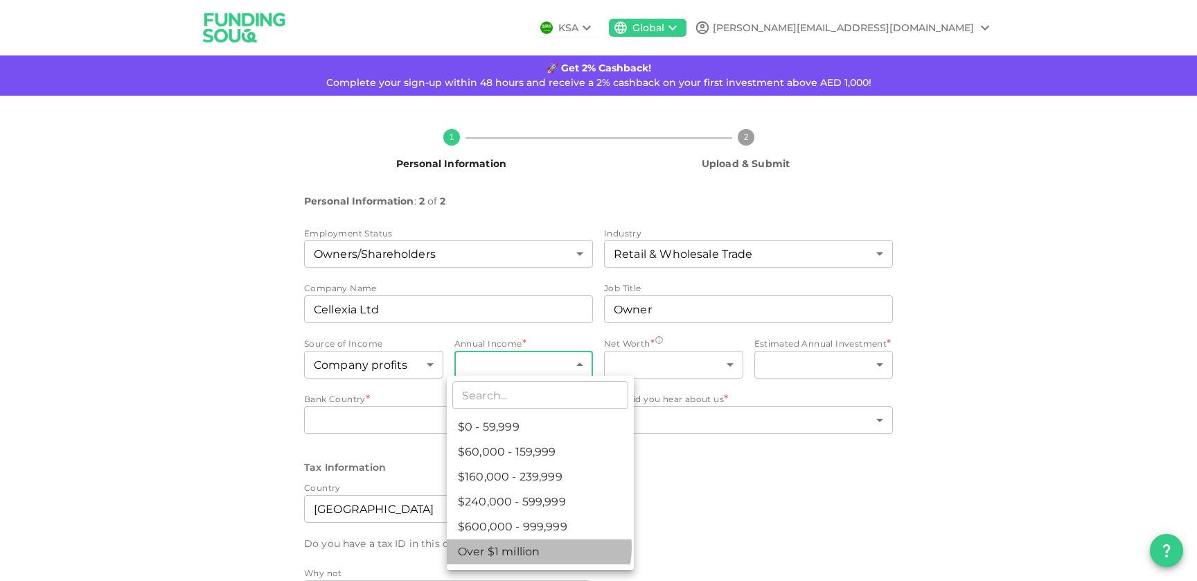
click at [538, 547] on li "Over $1 million" at bounding box center [540, 551] width 187 height 25
type input "6"
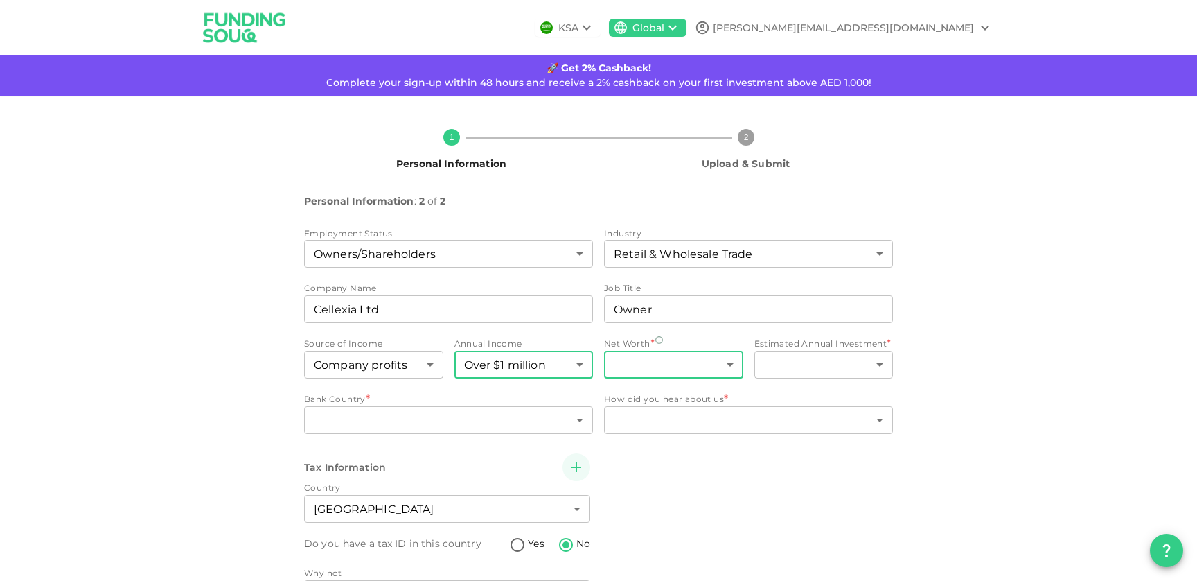
click at [681, 369] on body "KSA Global emmanuel.f@consumerinnovation.com 🚀 Get 2% Cashback! Complete your s…" at bounding box center [598, 290] width 1197 height 581
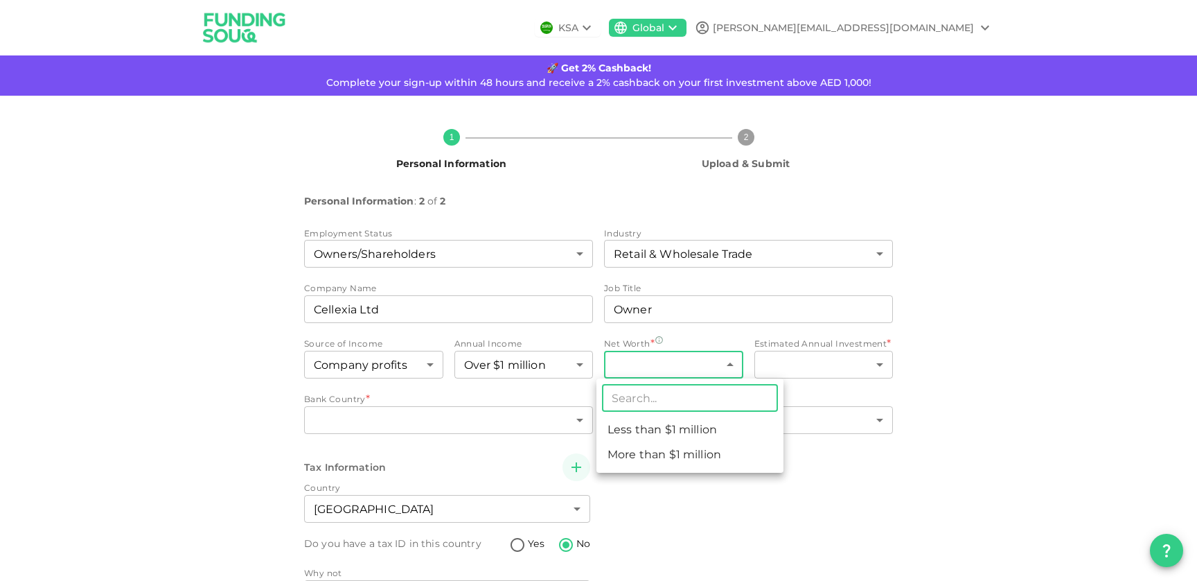
click at [672, 458] on li "More than $1 million" at bounding box center [690, 454] width 187 height 25
type input "2"
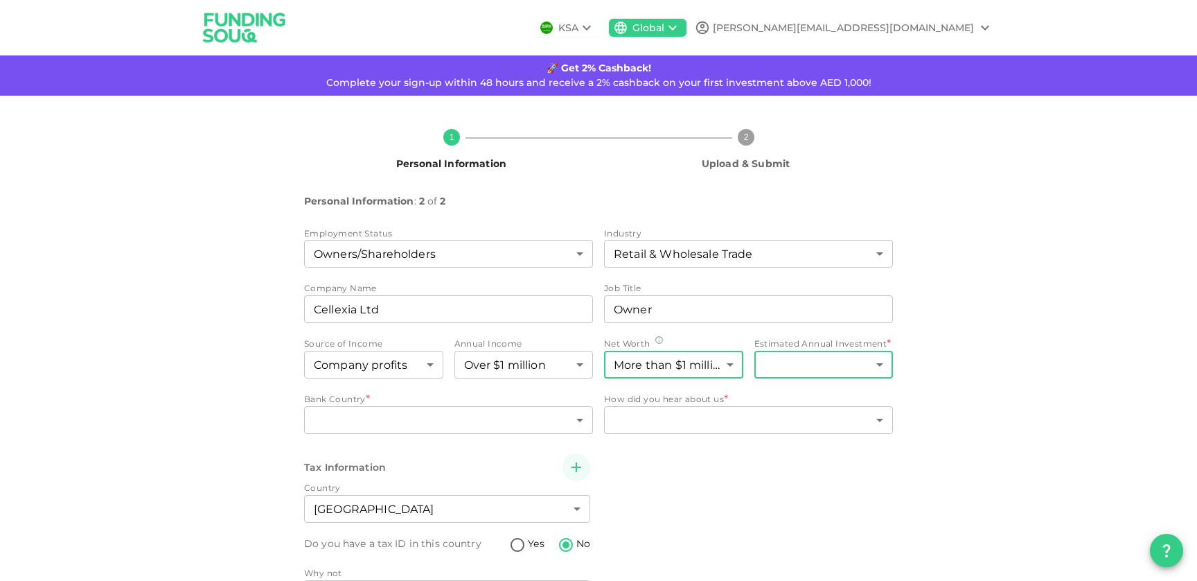
click at [815, 371] on body "KSA Global emmanuel.f@consumerinnovation.com 🚀 Get 2% Cashback! Complete your s…" at bounding box center [598, 290] width 1197 height 581
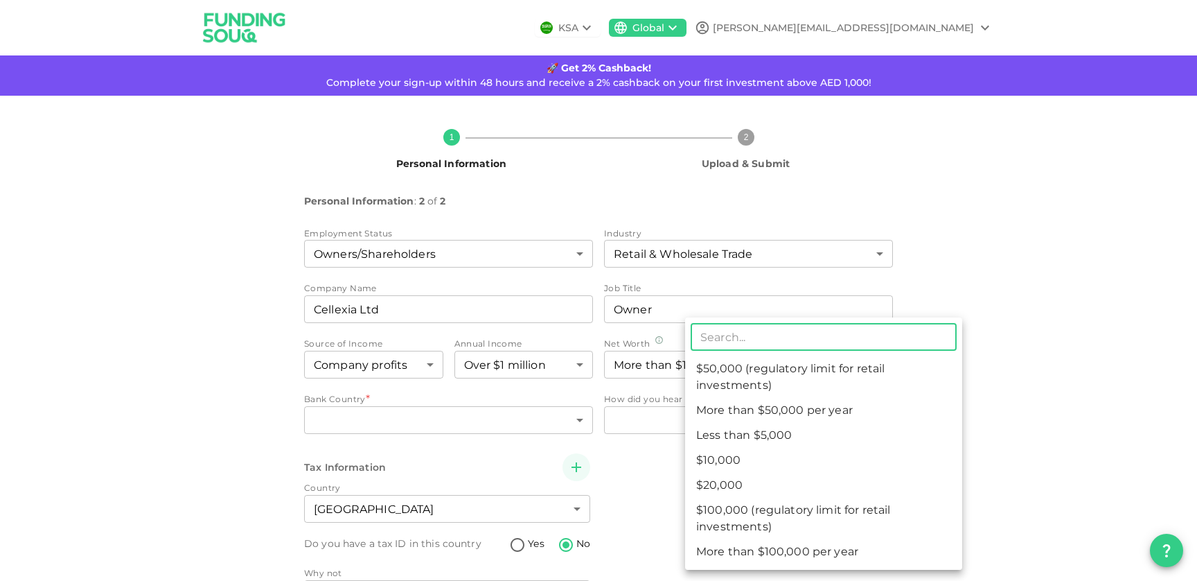
click at [816, 409] on li "More than $50,000 per year" at bounding box center [823, 410] width 277 height 25
click at [795, 360] on body "KSA Global emmanuel.f@consumerinnovation.com 🚀 Get 2% Cashback! Complete your s…" at bounding box center [598, 290] width 1197 height 581
click at [811, 554] on li "More than $100,000 per year" at bounding box center [823, 551] width 277 height 25
type input "7"
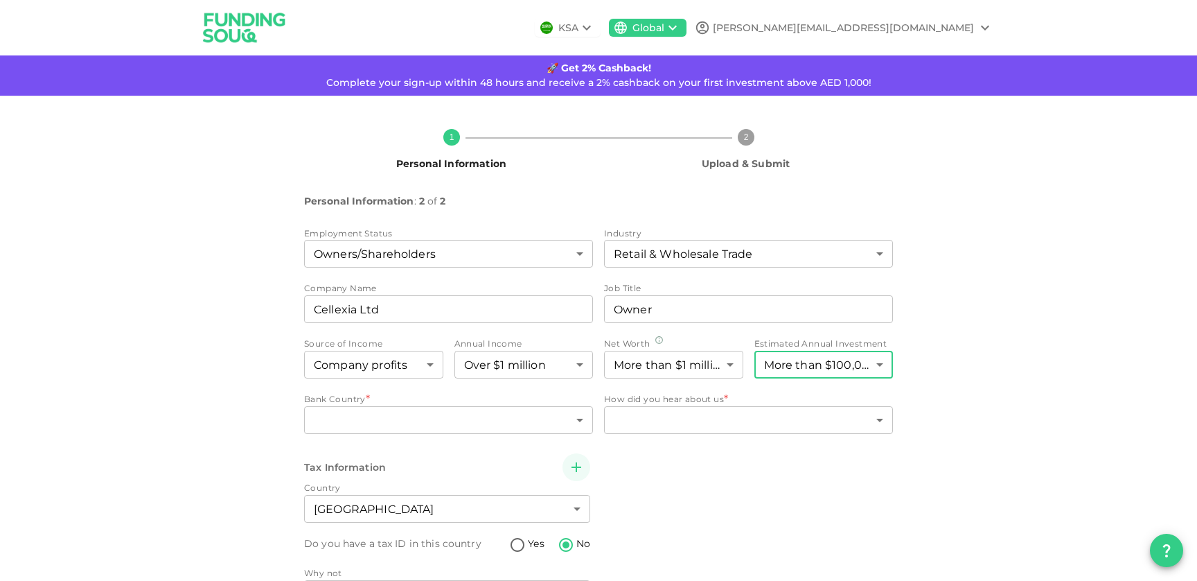
click at [775, 483] on div "Tax Information Country United Arab Emirates 2 ​ Do you have a tax ID in this c…" at bounding box center [598, 531] width 589 height 157
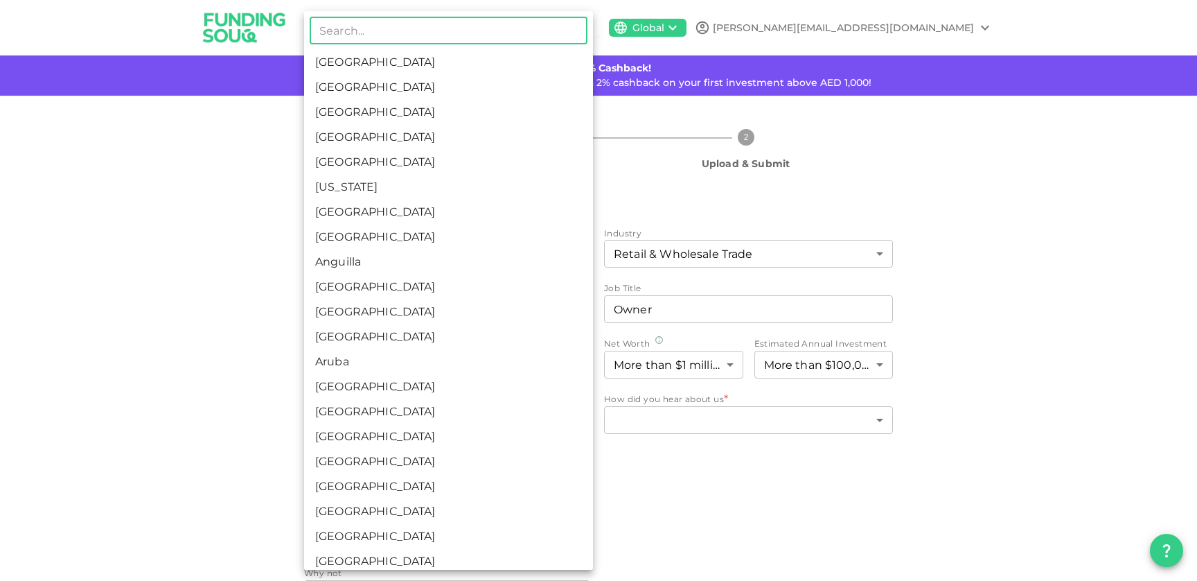
click at [490, 409] on body "KSA Global emmanuel.f@consumerinnovation.com 🚀 Get 2% Cashback! Complete your s…" at bounding box center [598, 290] width 1197 height 581
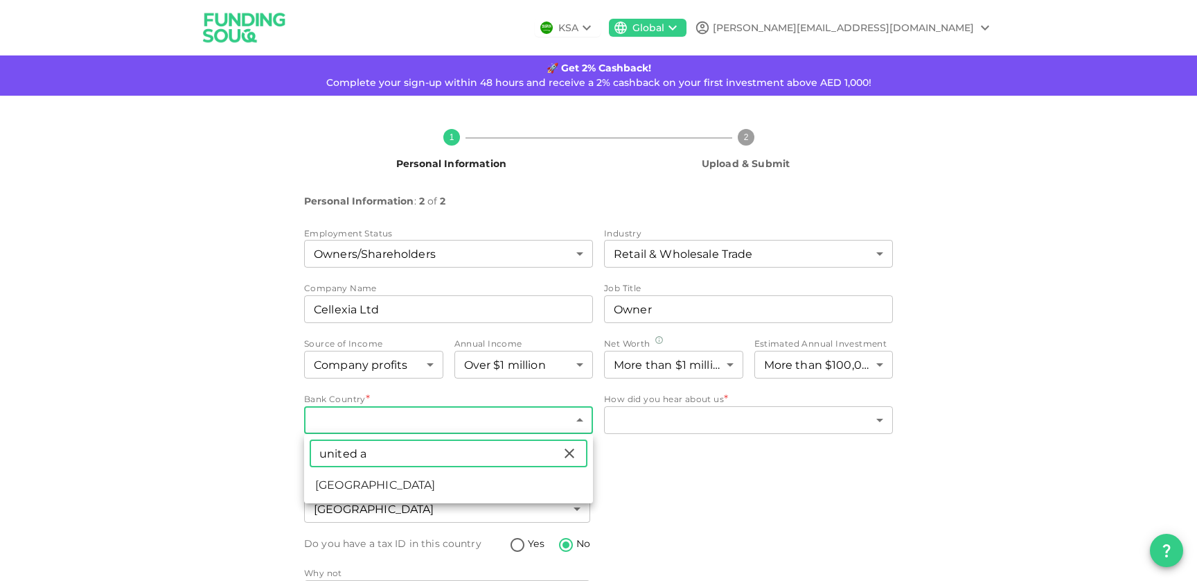
type input "united a"
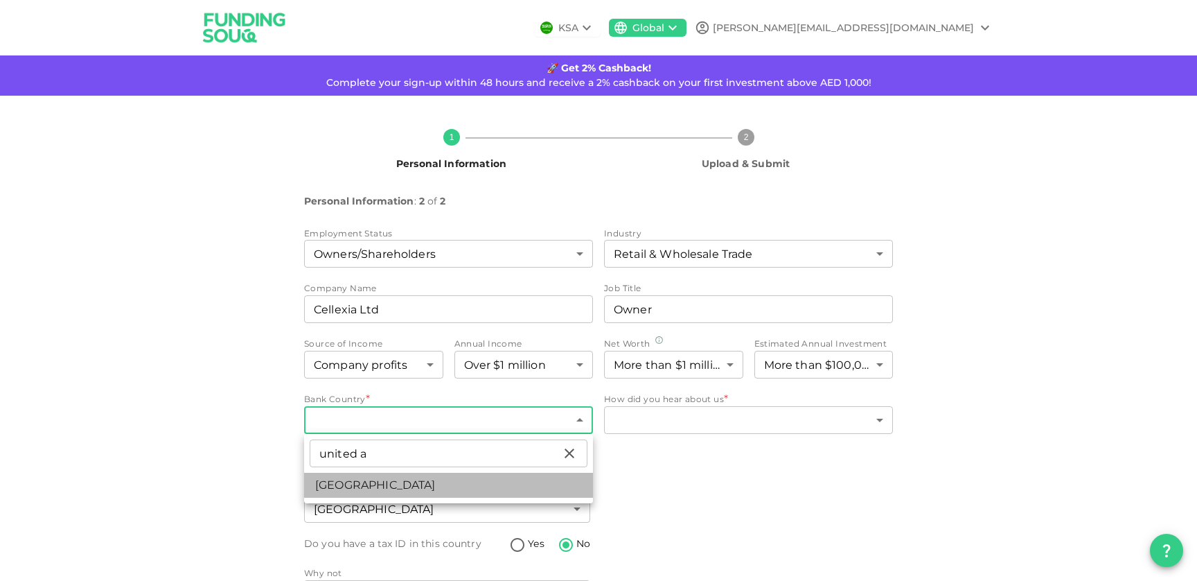
click at [429, 481] on li "United Arab Emirates" at bounding box center [448, 485] width 289 height 25
type input "2"
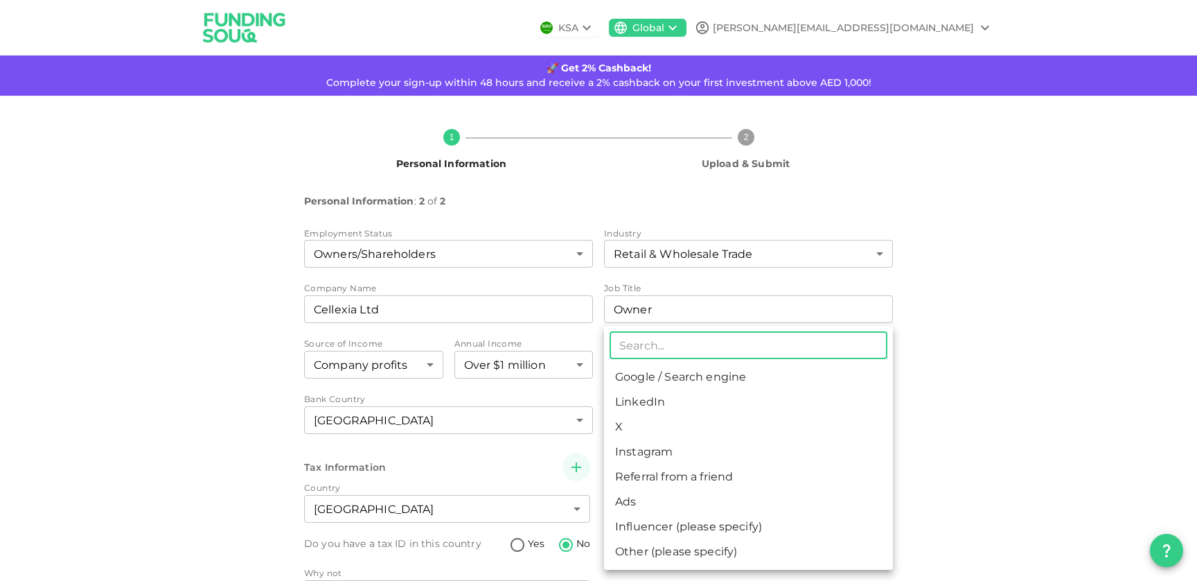
click at [695, 414] on body "KSA Global emmanuel.f@consumerinnovation.com 🚀 Get 2% Cashback! Complete your s…" at bounding box center [598, 290] width 1197 height 581
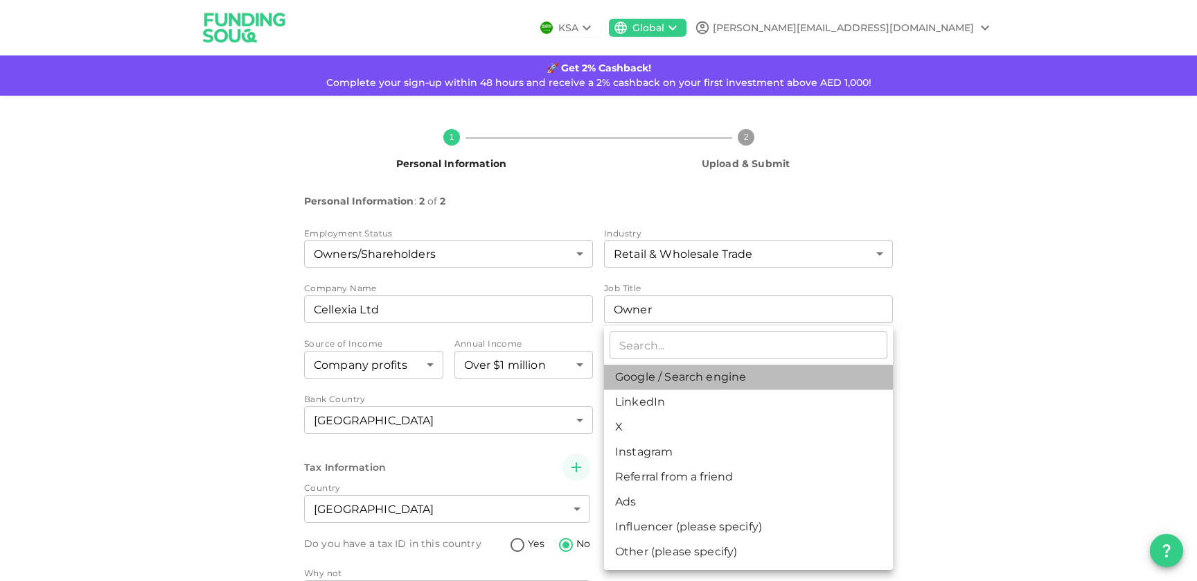
click at [687, 377] on li "Google / Search engine" at bounding box center [748, 376] width 289 height 25
type input "1"
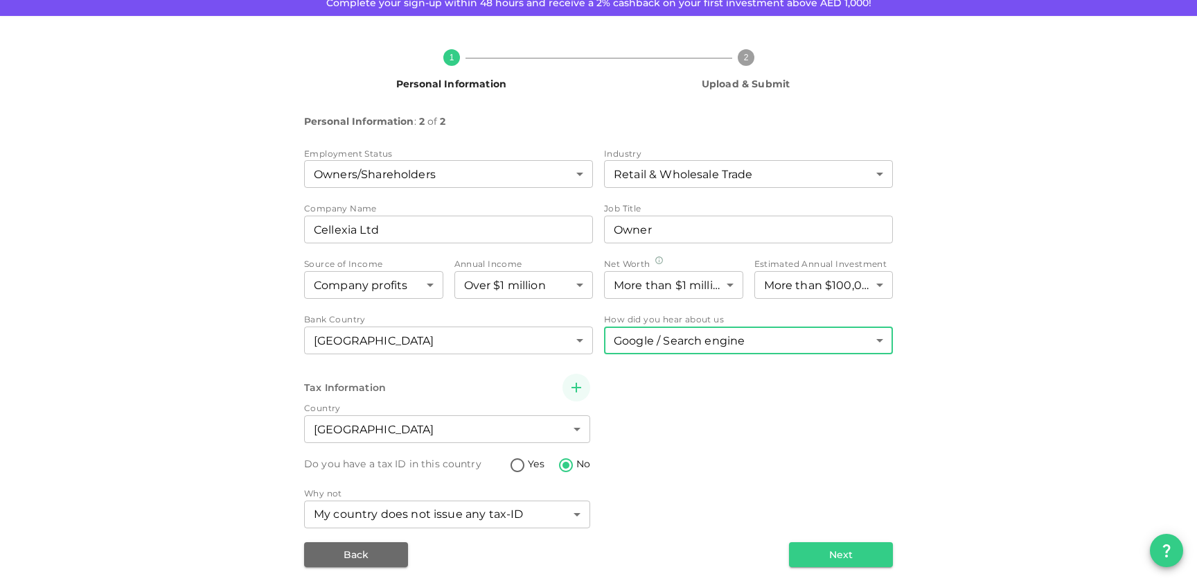
scroll to position [88, 0]
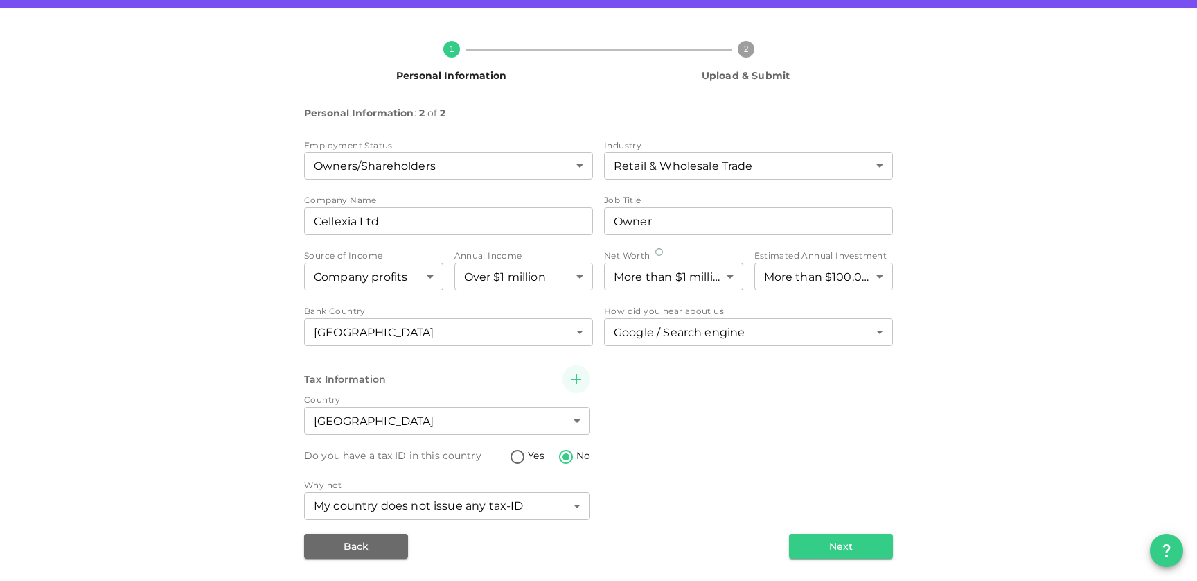
click at [524, 520] on div "My country does not issue any tax-ID 1 ​" at bounding box center [447, 507] width 286 height 30
click at [868, 547] on button "Next" at bounding box center [841, 546] width 104 height 25
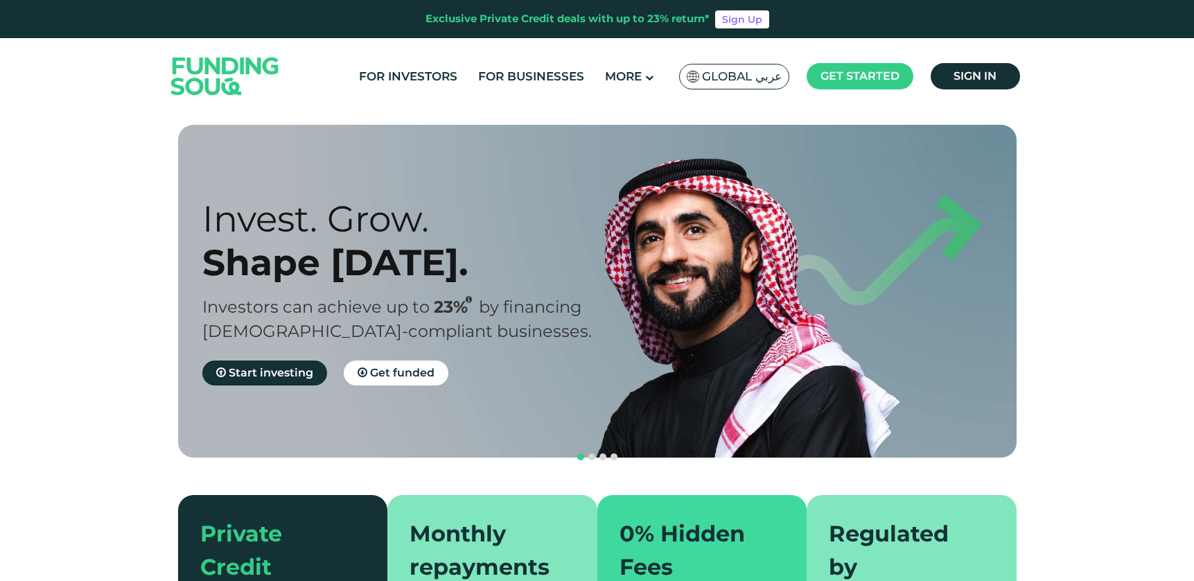
click at [723, 80] on span "Global عربي" at bounding box center [742, 77] width 80 height 16
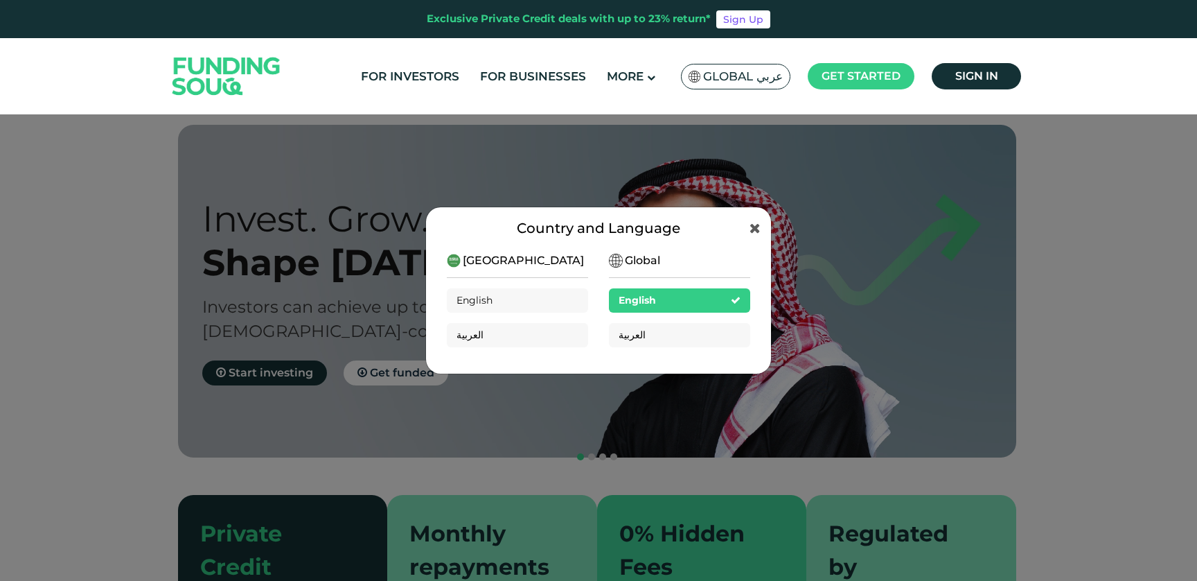
click at [522, 259] on span "[GEOGRAPHIC_DATA]" at bounding box center [523, 260] width 121 height 17
click at [763, 220] on div "Country and Language Saudi Arabia English العربية Global English العربية" at bounding box center [598, 290] width 346 height 168
click at [757, 221] on icon at bounding box center [755, 228] width 11 height 14
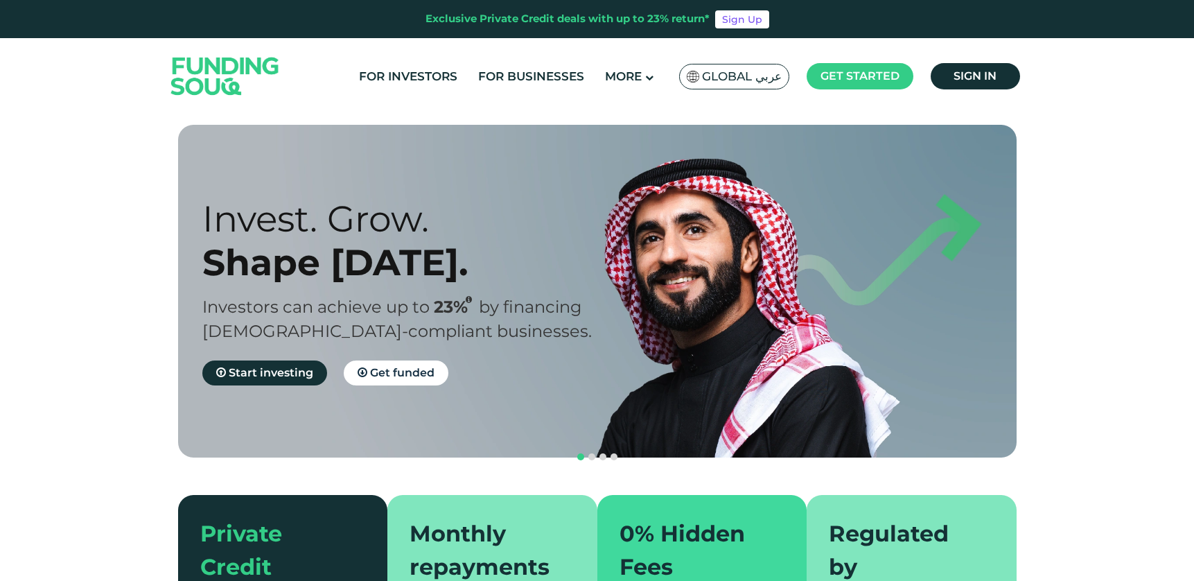
click at [753, 72] on span "Global عربي" at bounding box center [742, 77] width 80 height 16
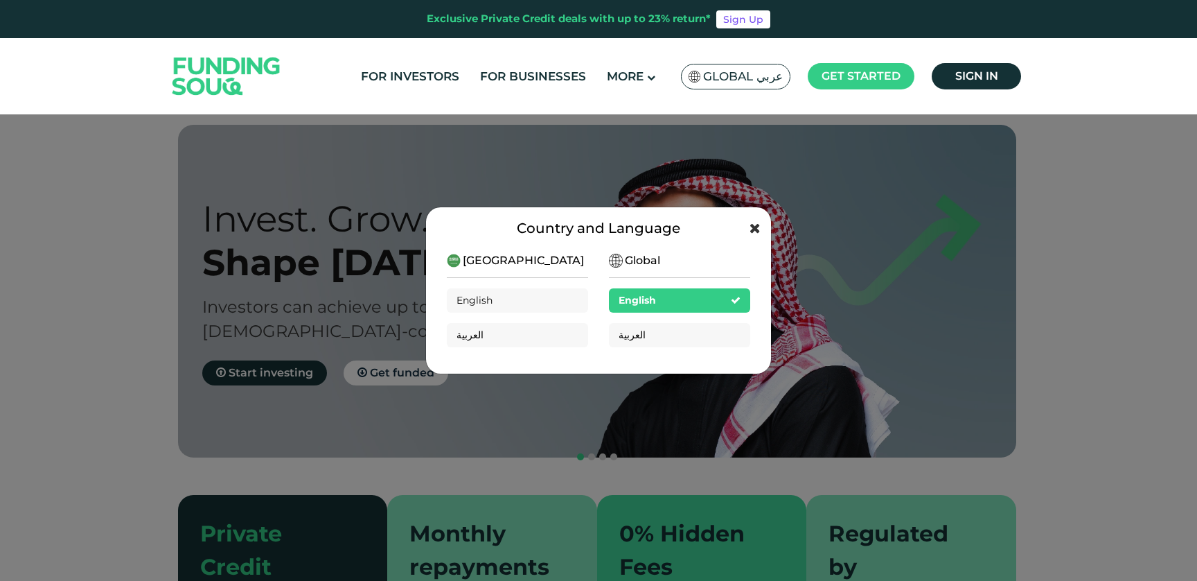
click at [754, 226] on icon at bounding box center [755, 228] width 11 height 14
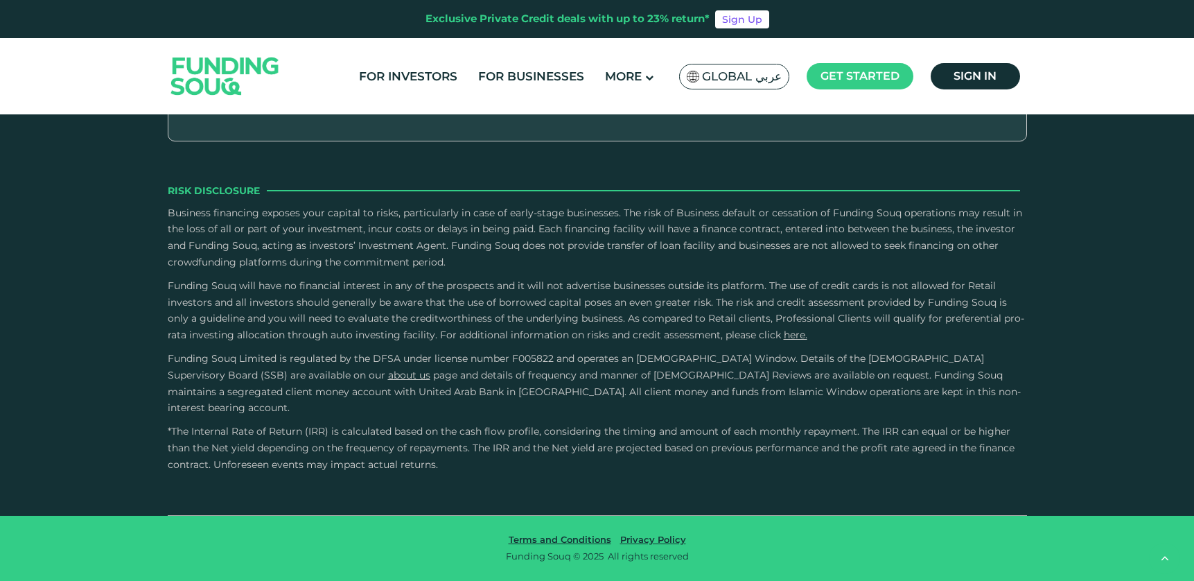
type tc-range-slider "4"
